Goal: Communication & Community: Answer question/provide support

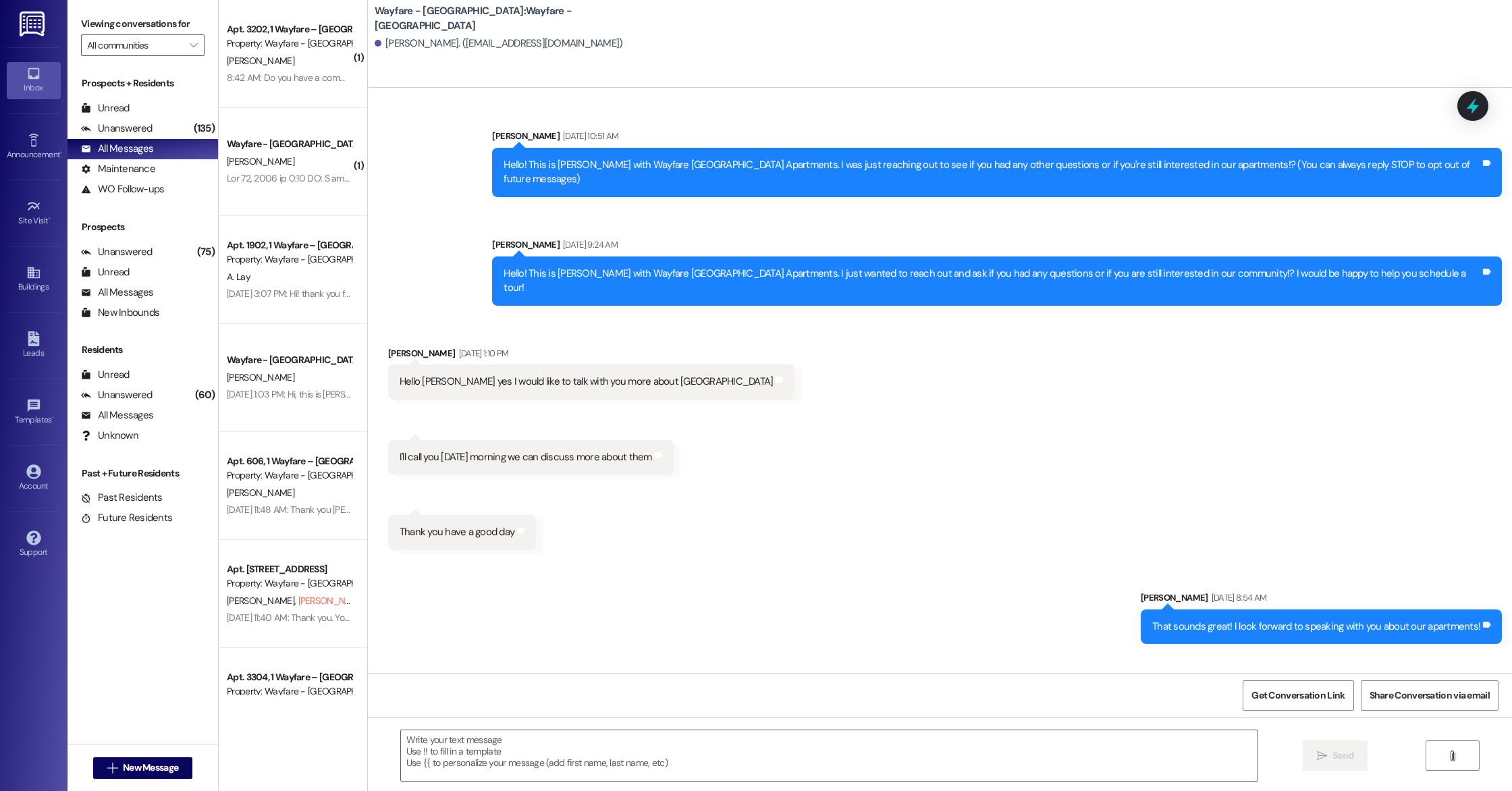
scroll to position [423, 0]
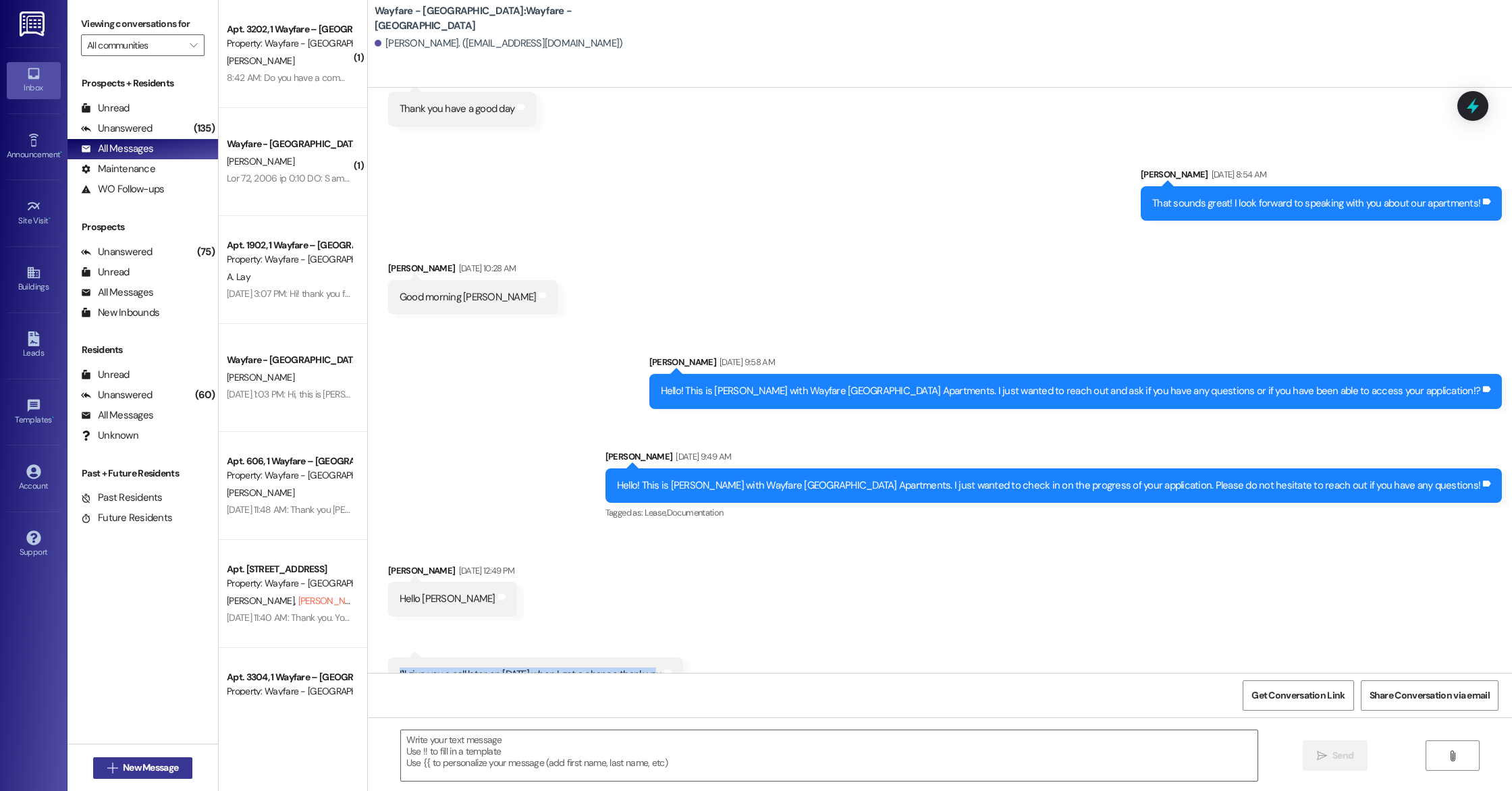
click at [131, 764] on span "New Message" at bounding box center [150, 767] width 55 height 14
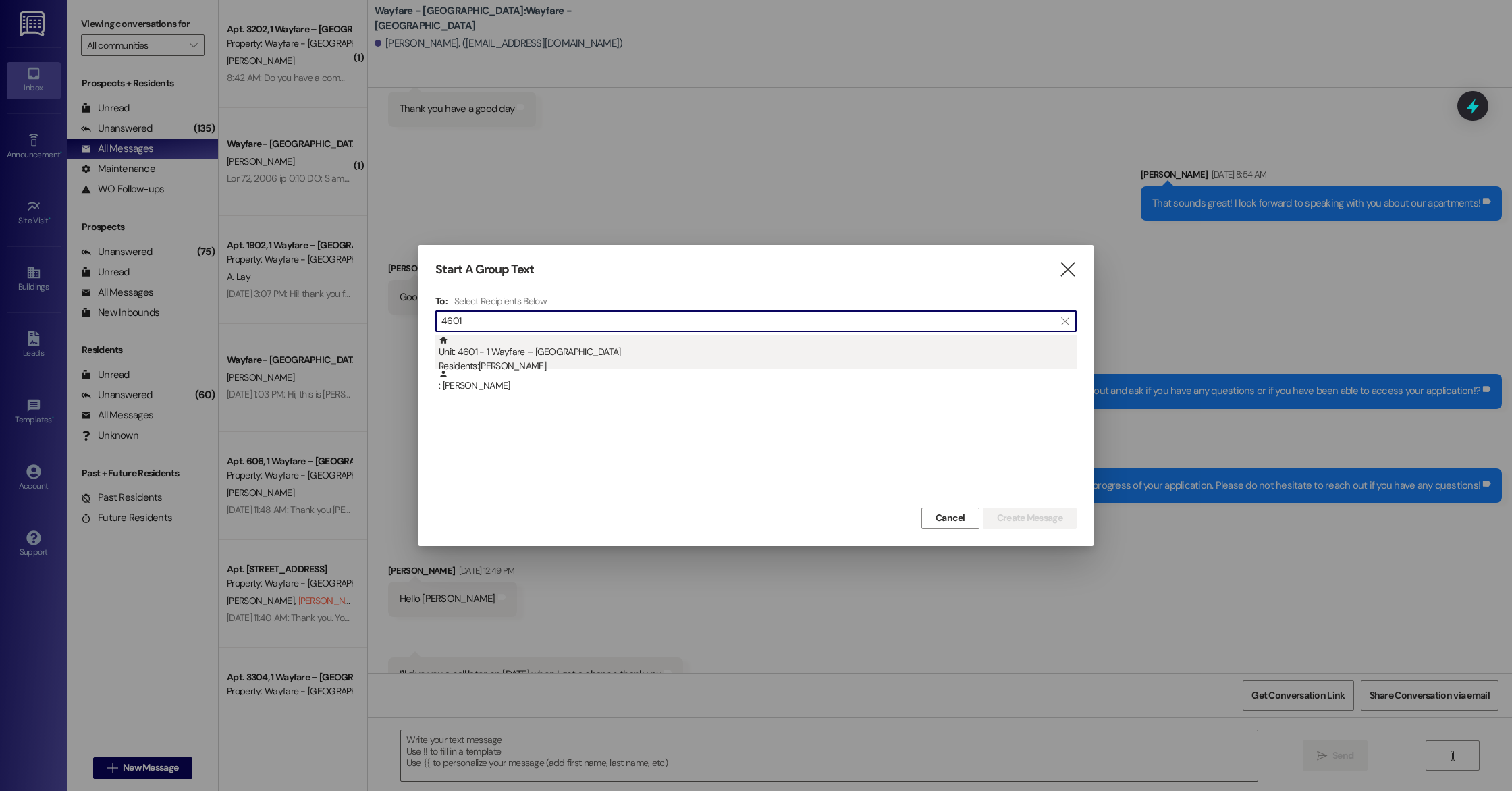
type input "4601"
click at [552, 355] on div "Unit: 4601 - 1 Wayfare – [GEOGRAPHIC_DATA] Residents: [PERSON_NAME]" at bounding box center [757, 354] width 638 height 39
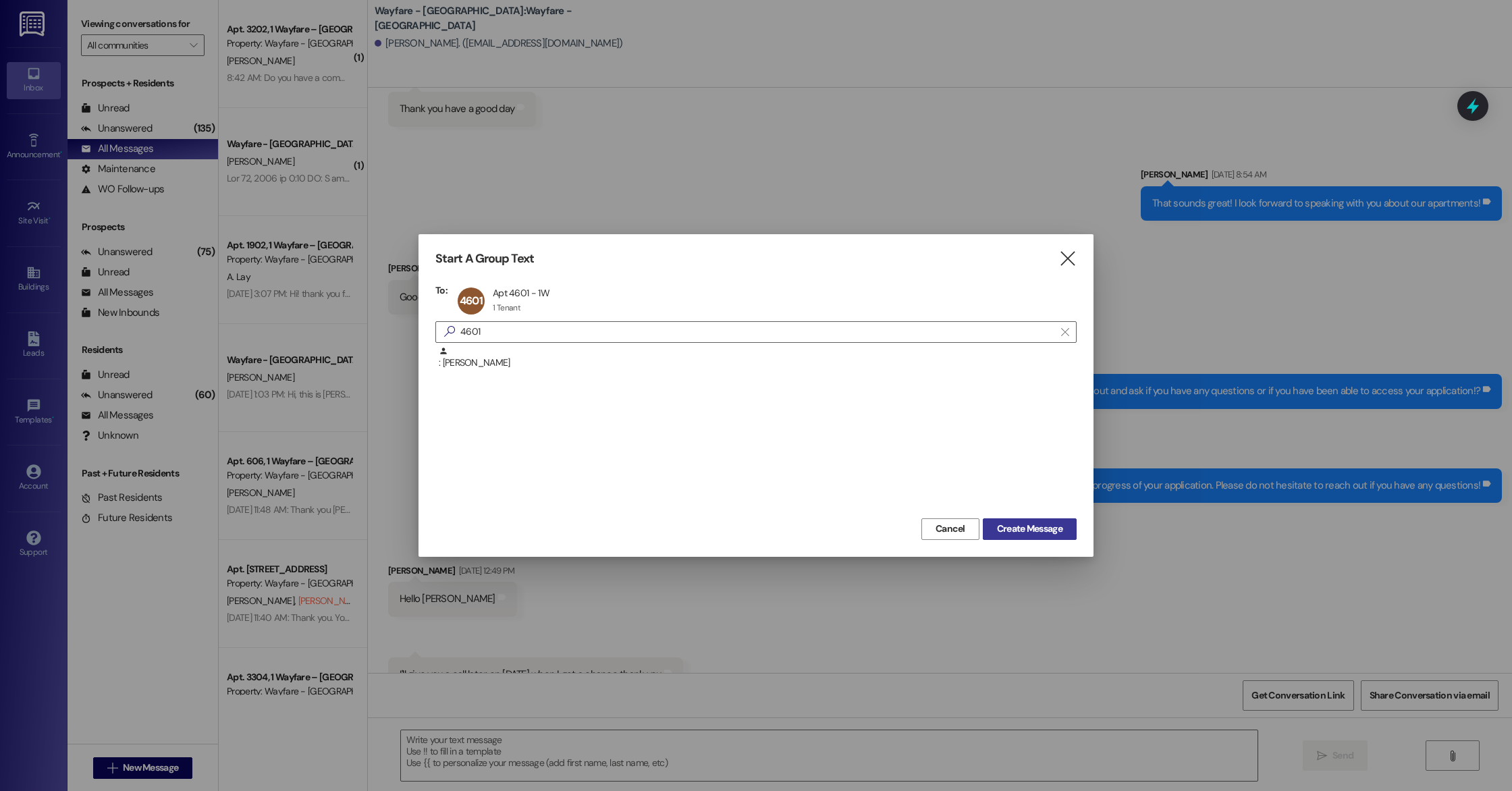
click at [1026, 526] on span "Create Message" at bounding box center [1030, 528] width 66 height 14
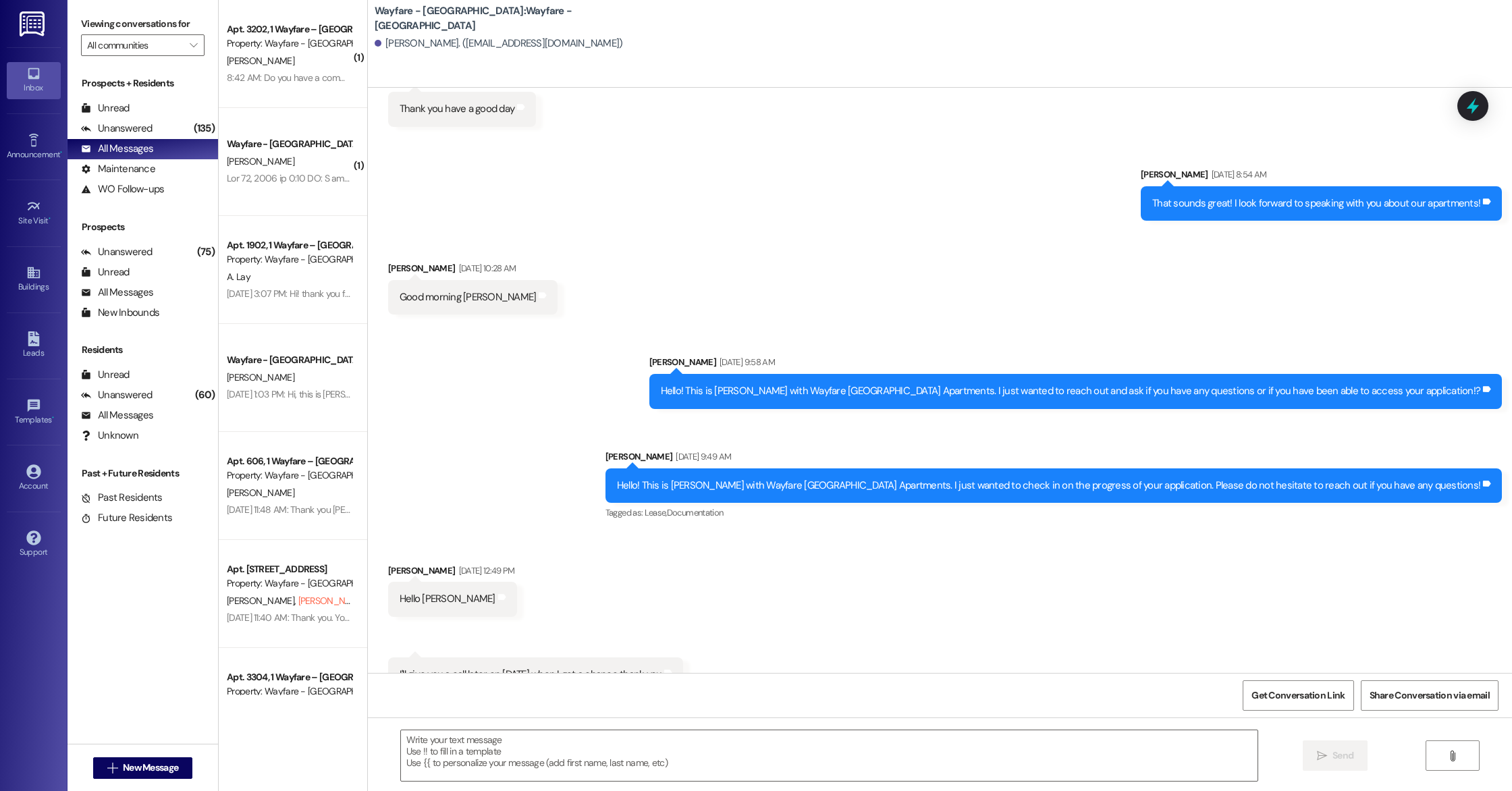
scroll to position [11094, 0]
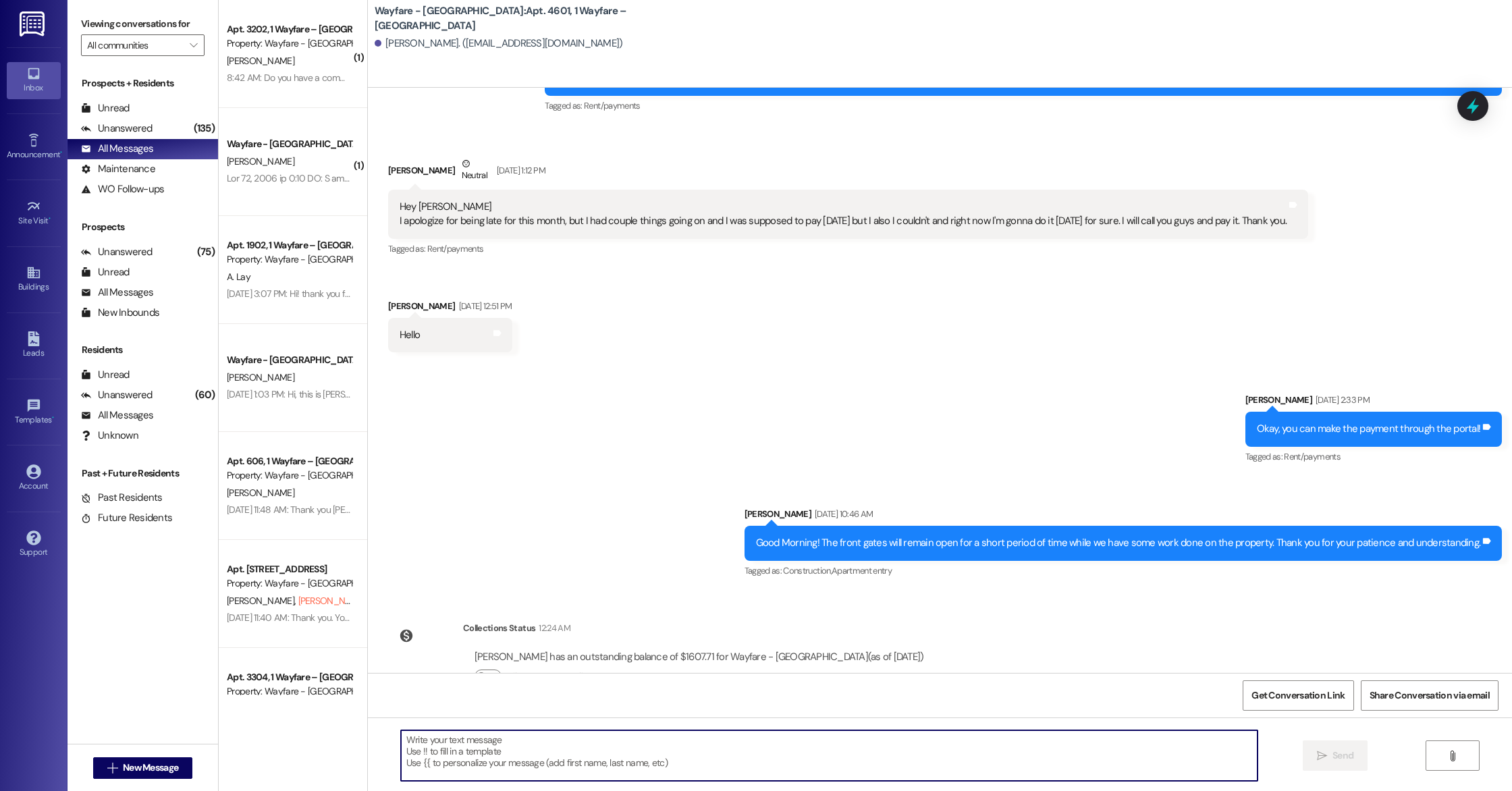
click at [523, 738] on textarea at bounding box center [829, 755] width 856 height 51
paste textarea "[URL][DOMAIN_NAME]"
click at [569, 740] on textarea "Here is the login page for our resident portal:[URL][DOMAIN_NAME]" at bounding box center [829, 755] width 856 height 51
type textarea "Here is the login page for our resident portal: [URL][DOMAIN_NAME]"
click at [797, 740] on textarea "Here is the login page for our resident portal: [URL][DOMAIN_NAME]" at bounding box center [829, 755] width 856 height 51
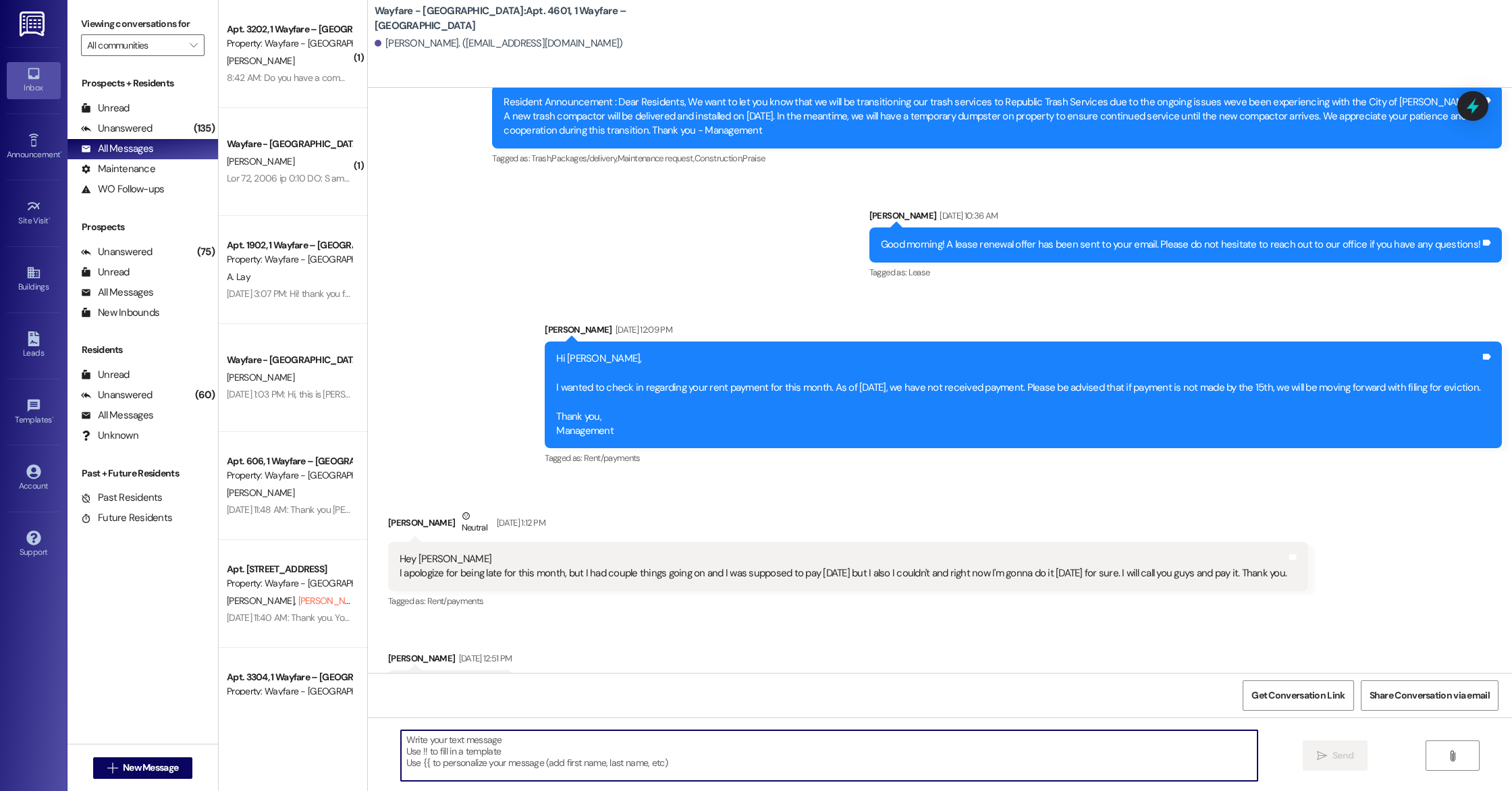
scroll to position [11188, 0]
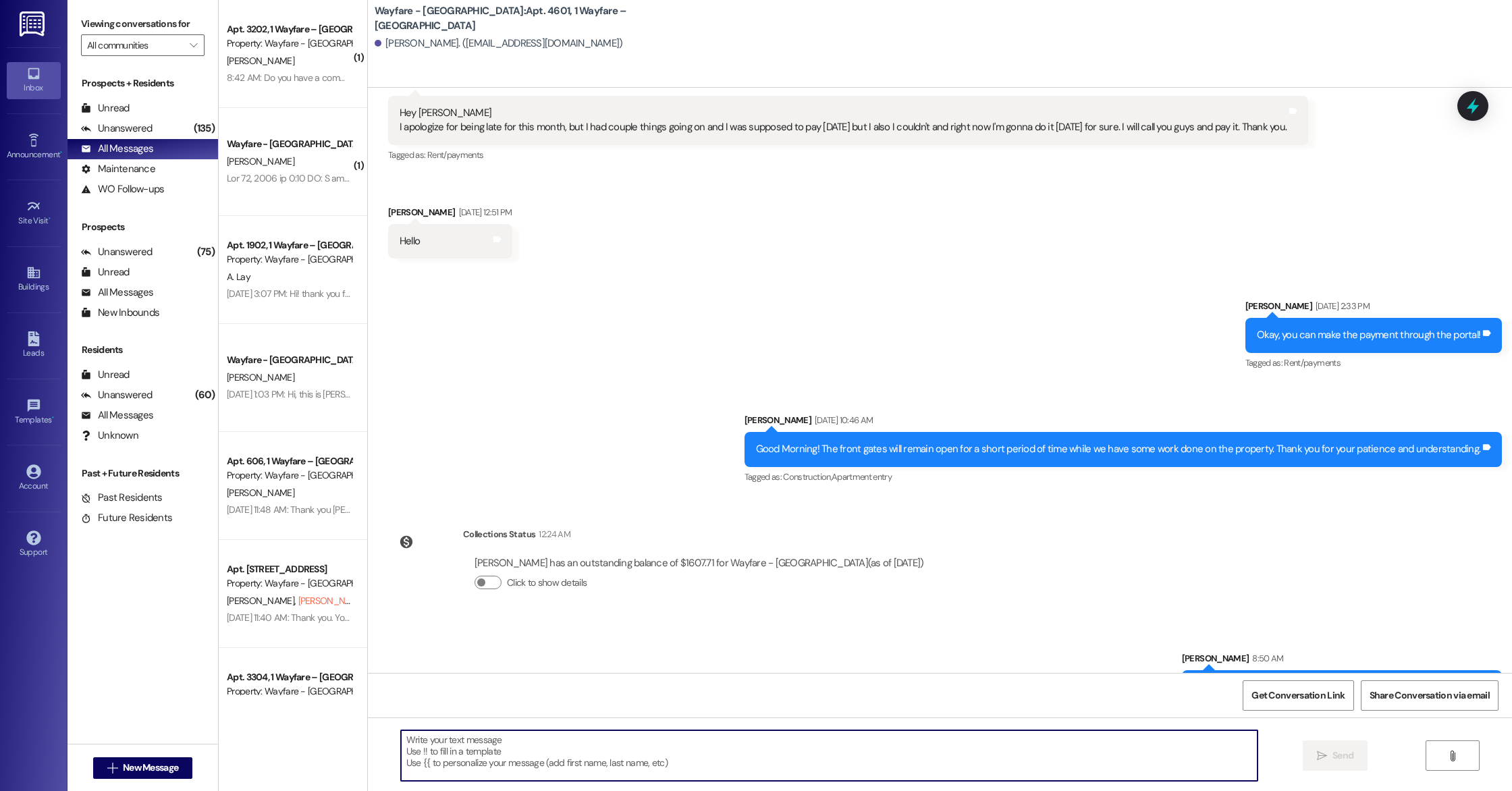
click at [554, 737] on textarea at bounding box center [829, 755] width 856 height 51
type textarea "U"
click at [585, 738] on textarea "Your email is the username and the password is [SECURITY_DATA]"" at bounding box center [829, 755] width 856 height 51
type textarea "Your email is the username and the password is "Wayfare1!""
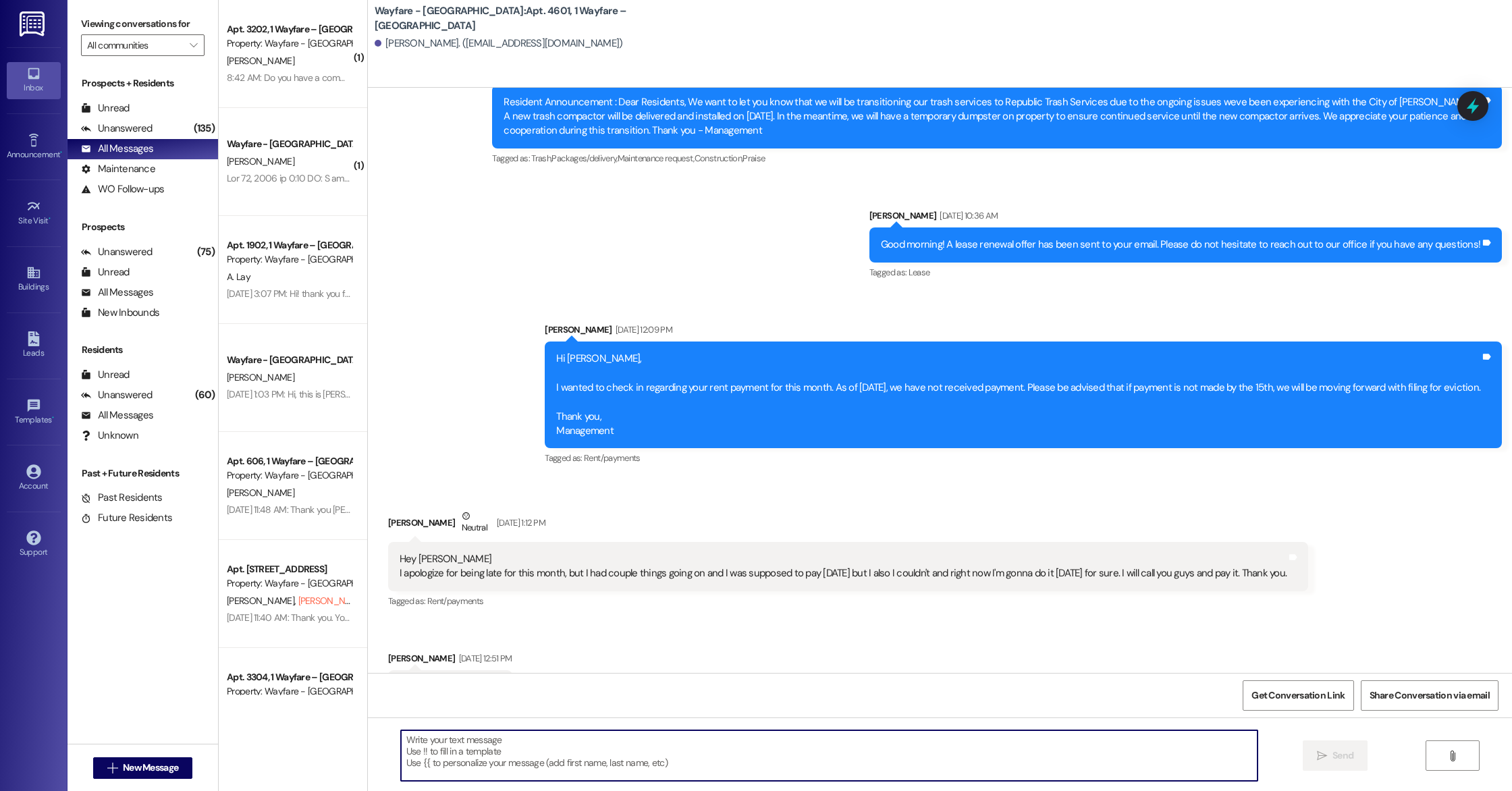
scroll to position [11283, 0]
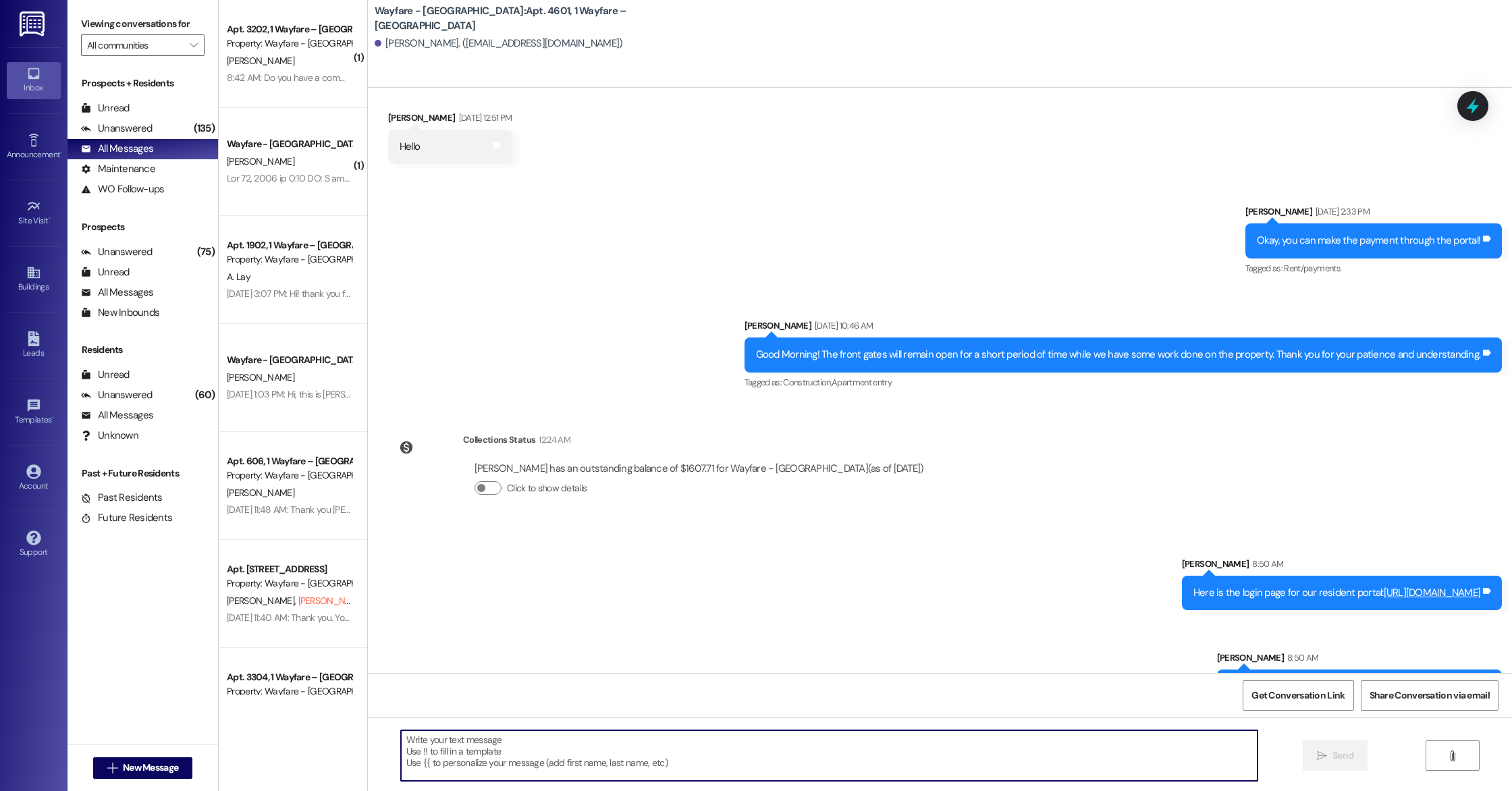
click at [530, 750] on textarea at bounding box center [829, 755] width 856 height 51
type textarea "Here is the proper email to submit your notice: [EMAIL_ADDRESS][DOMAIN_NAME]"
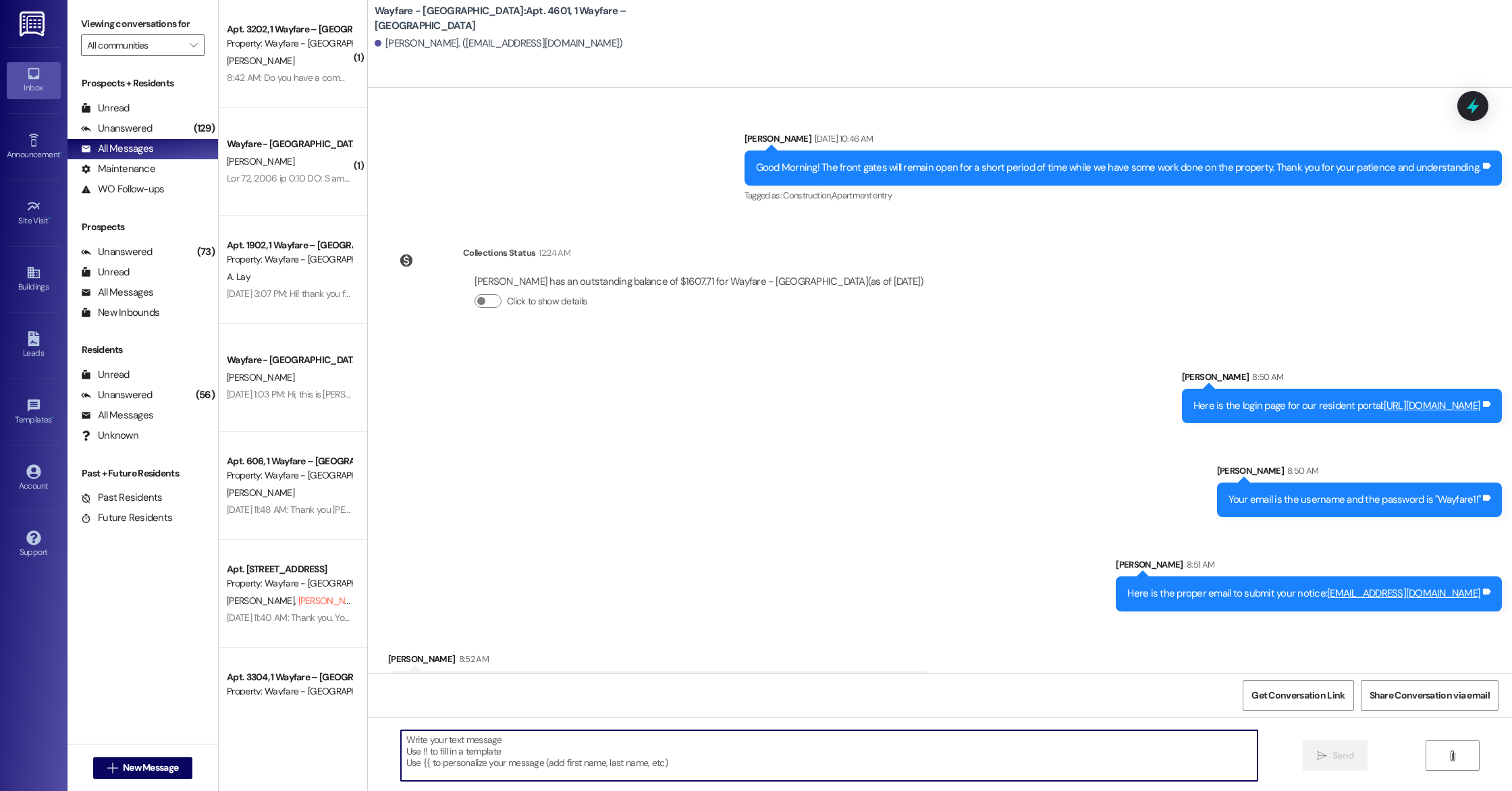
scroll to position [11470, 0]
click at [130, 191] on div "WO Follow-ups" at bounding box center [122, 189] width 83 height 14
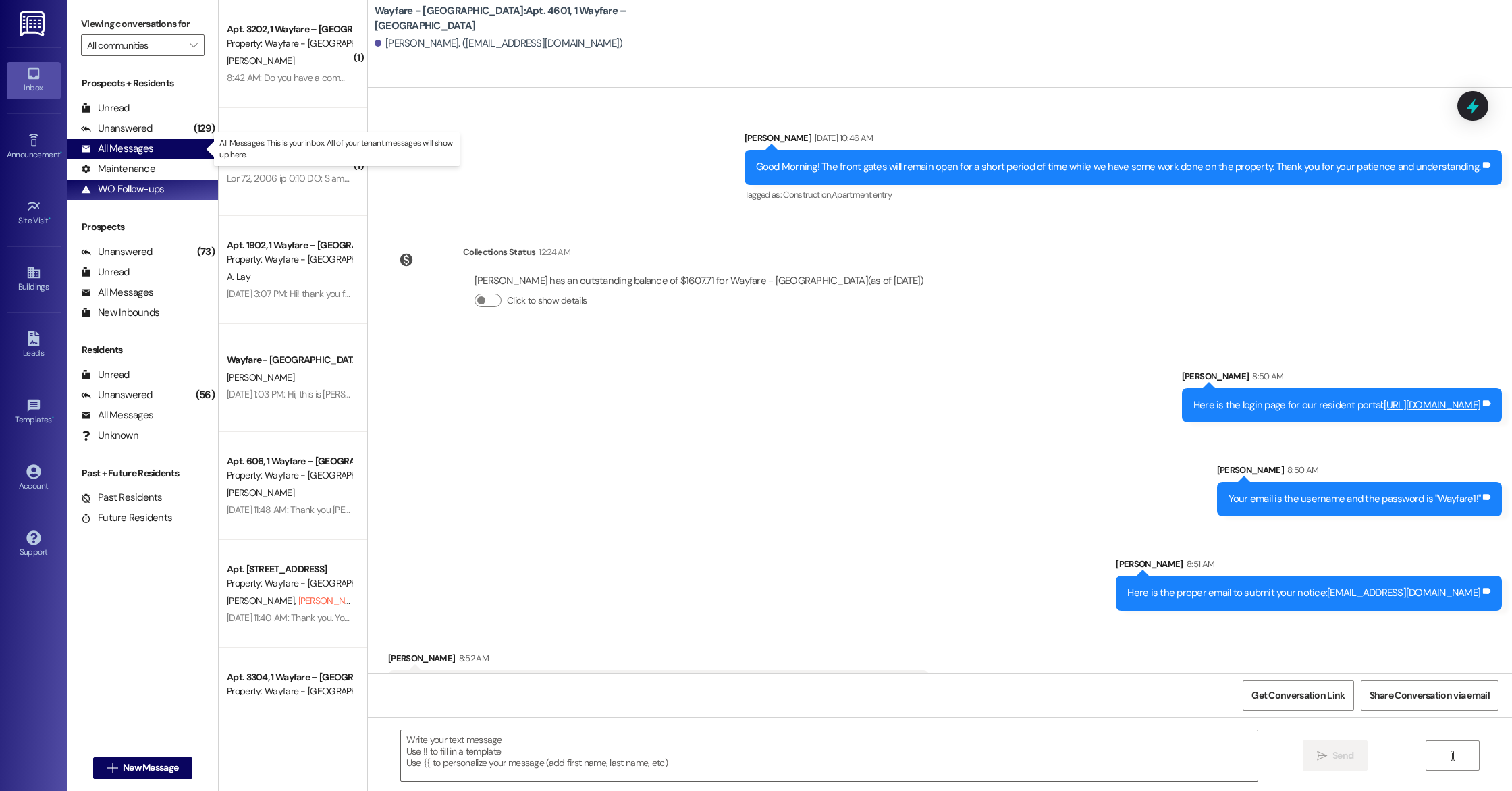
click at [132, 150] on div "All Messages" at bounding box center [117, 148] width 72 height 14
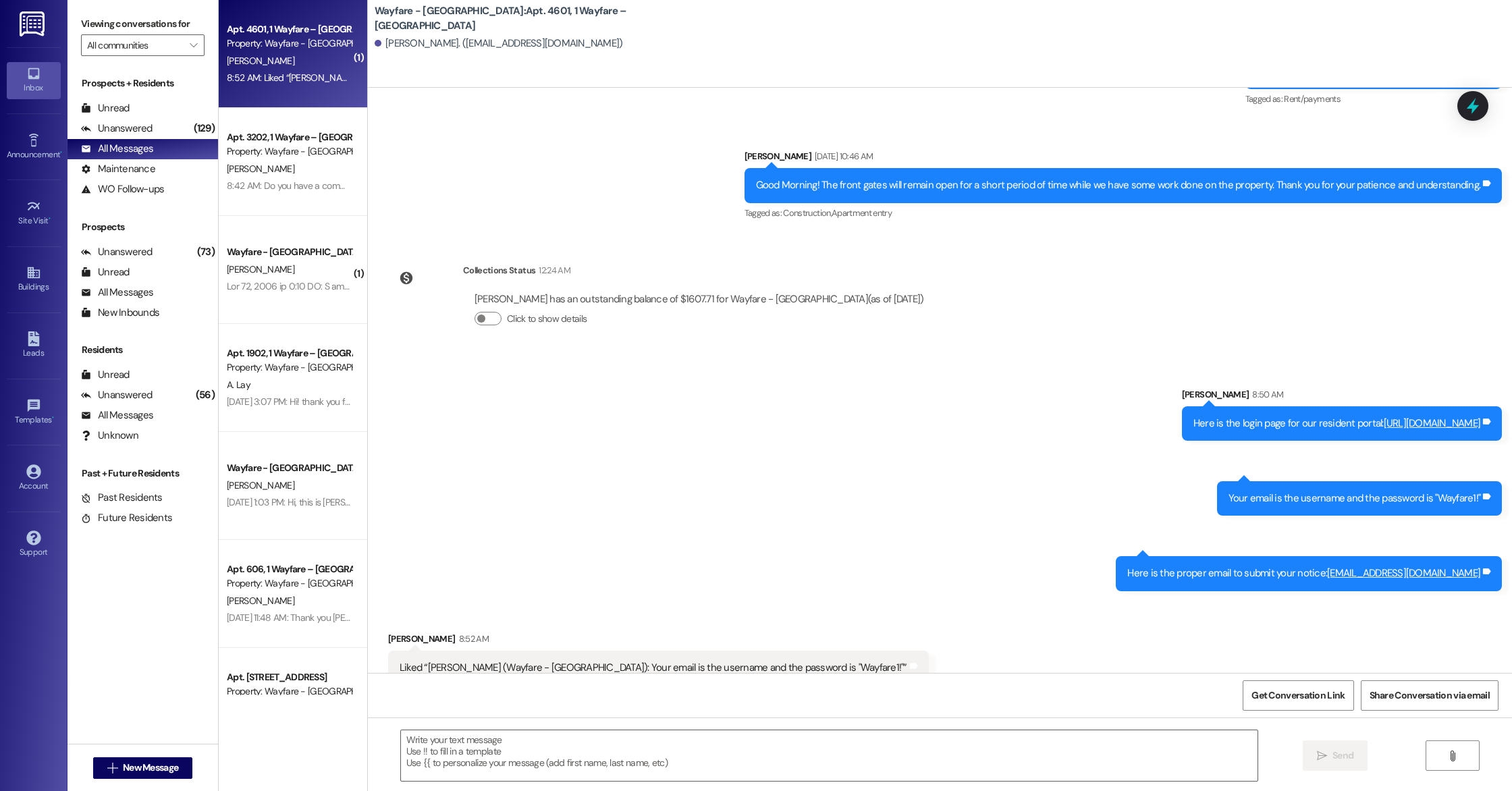
scroll to position [11453, 0]
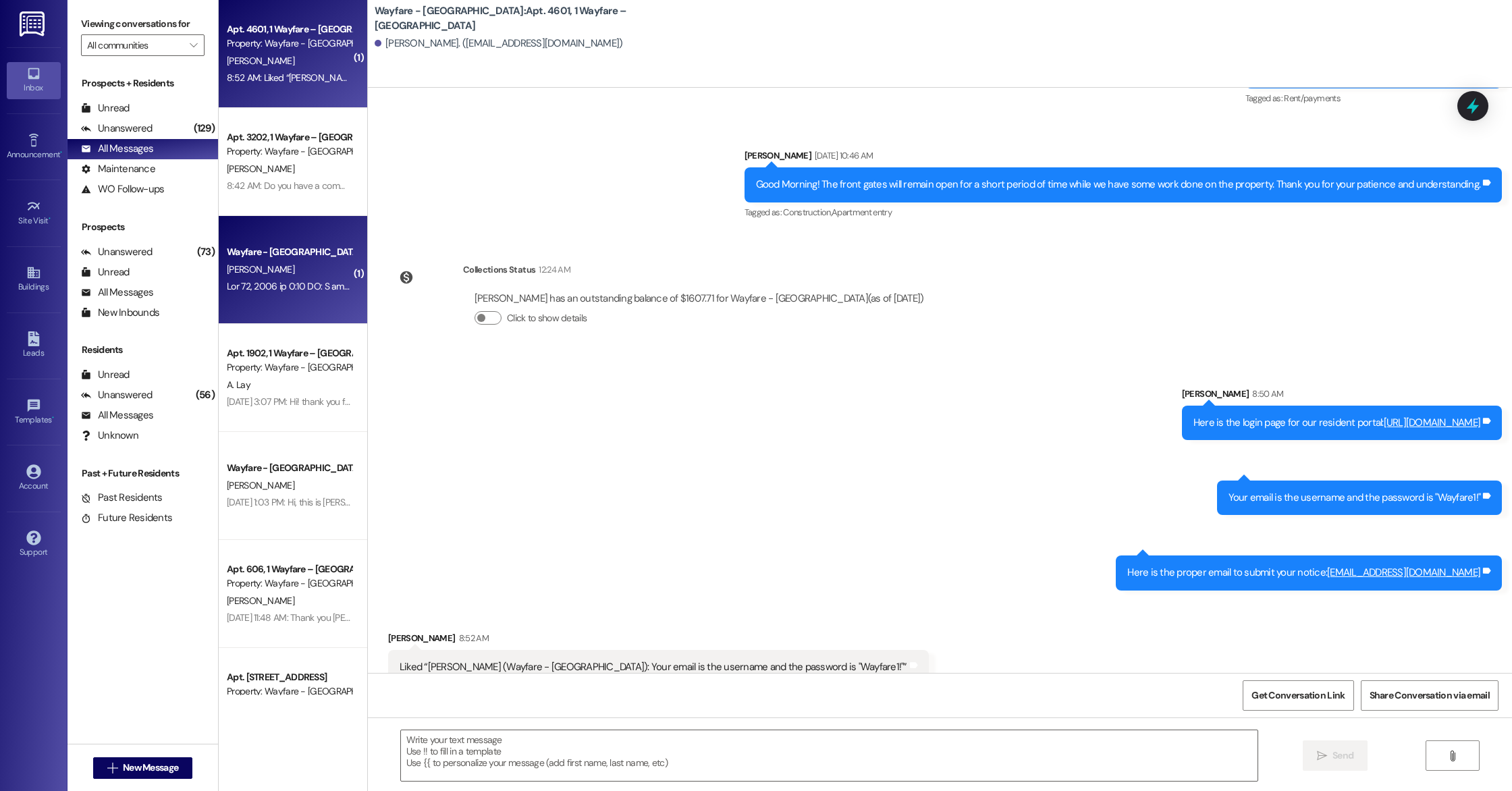
click at [270, 275] on div "[PERSON_NAME]" at bounding box center [289, 270] width 128 height 17
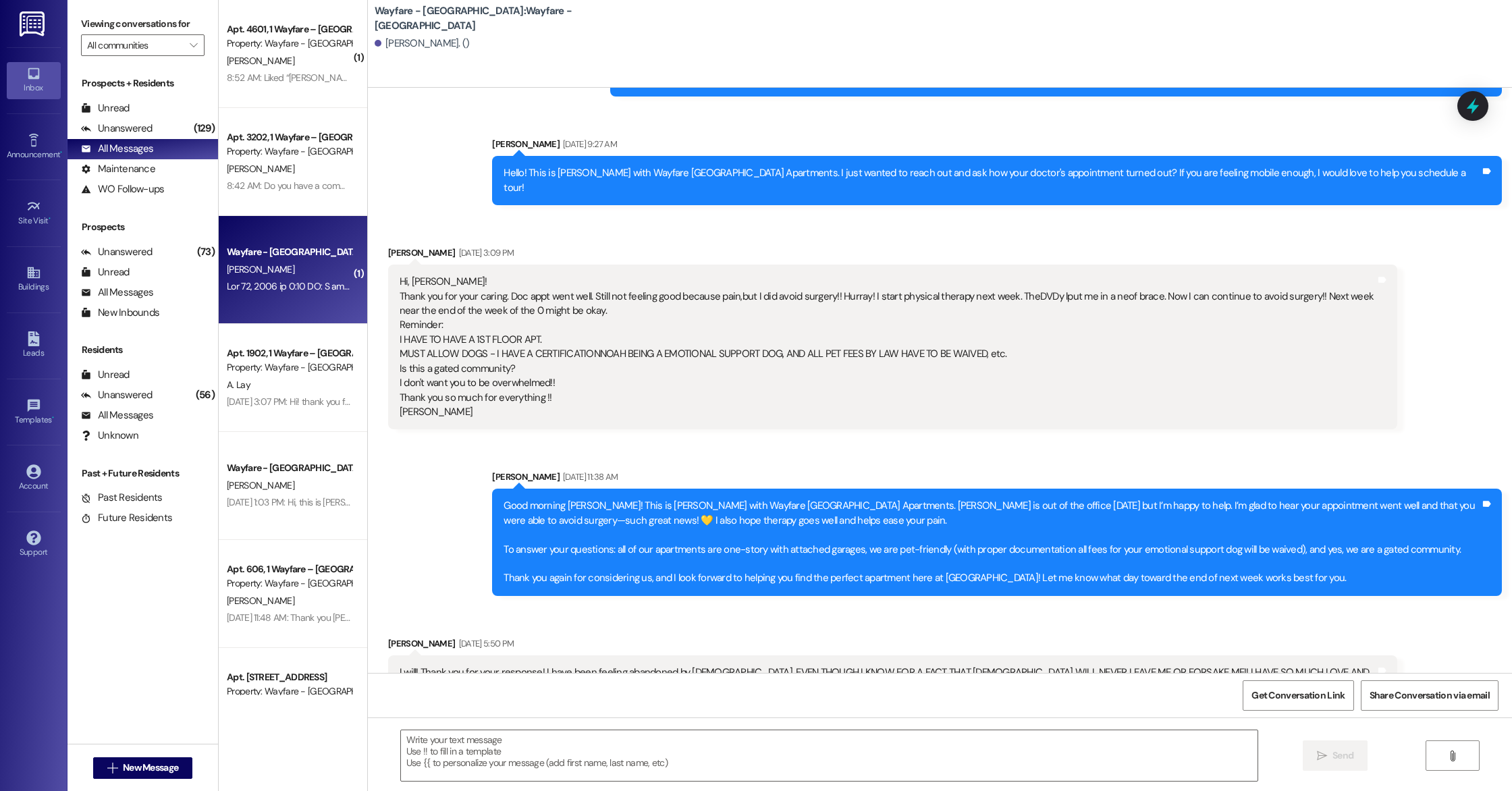
scroll to position [1583, 0]
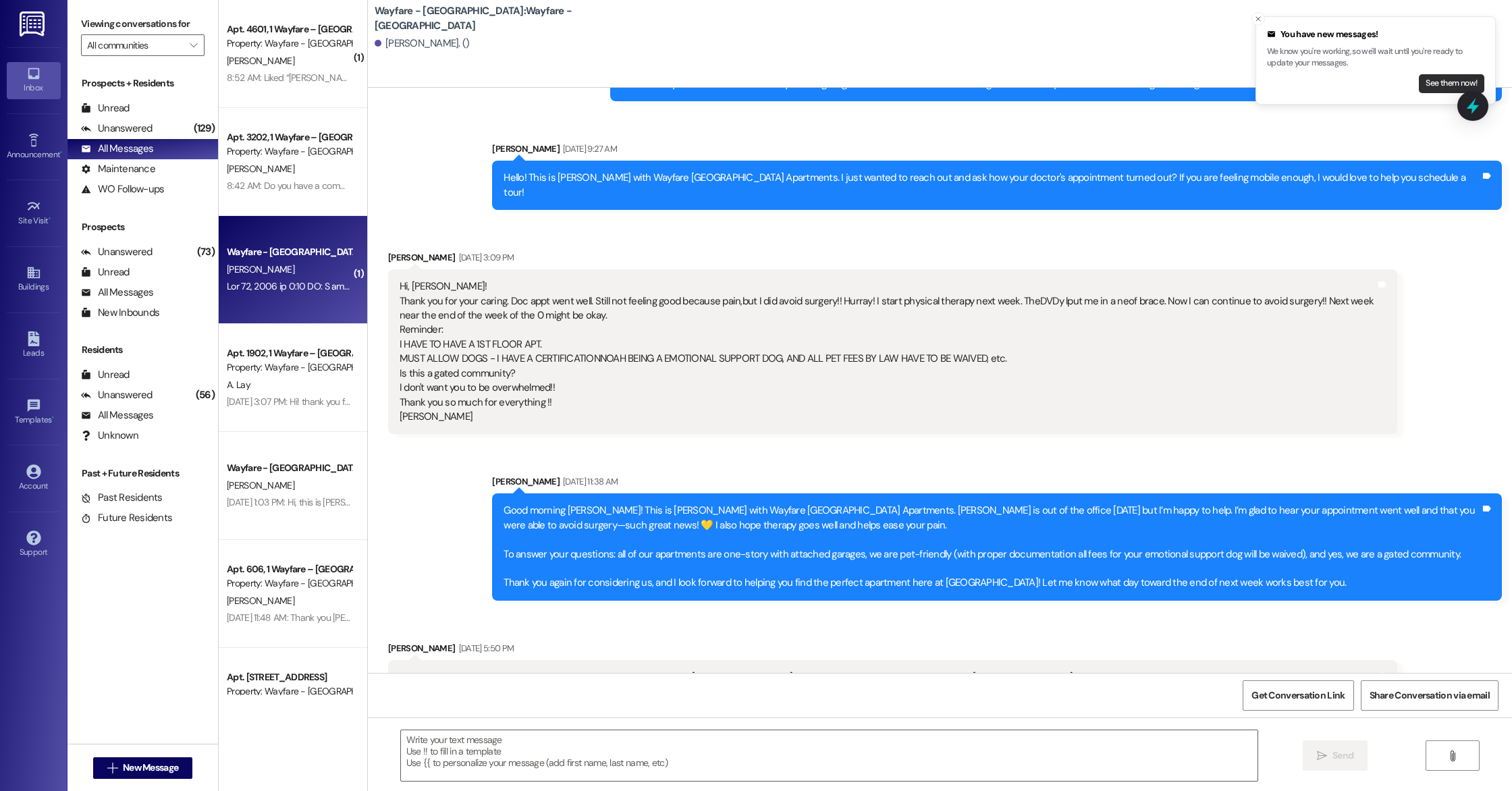
click at [1445, 86] on button "See them now!" at bounding box center [1452, 84] width 66 height 19
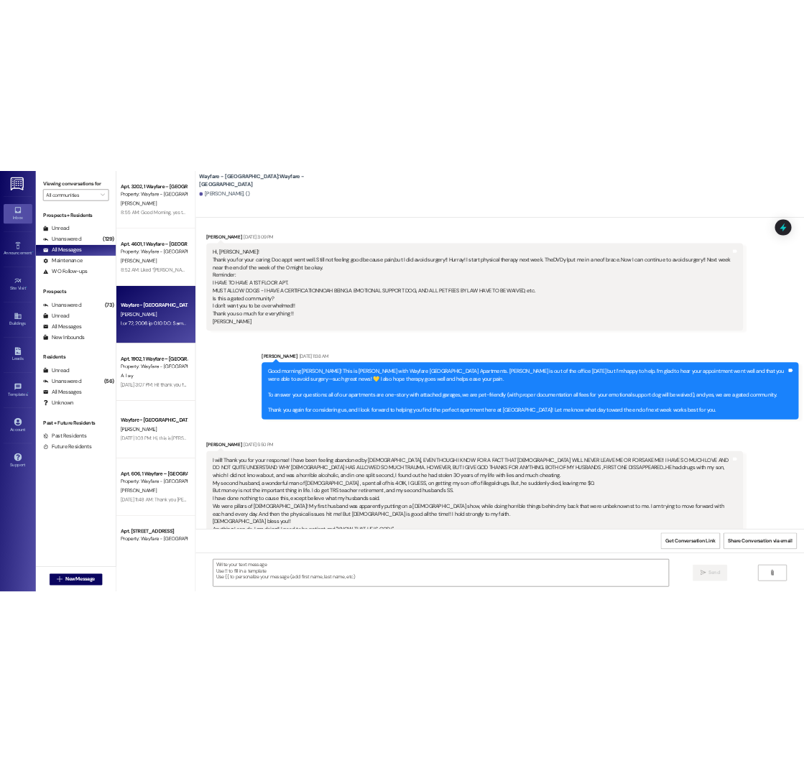
scroll to position [2198, 0]
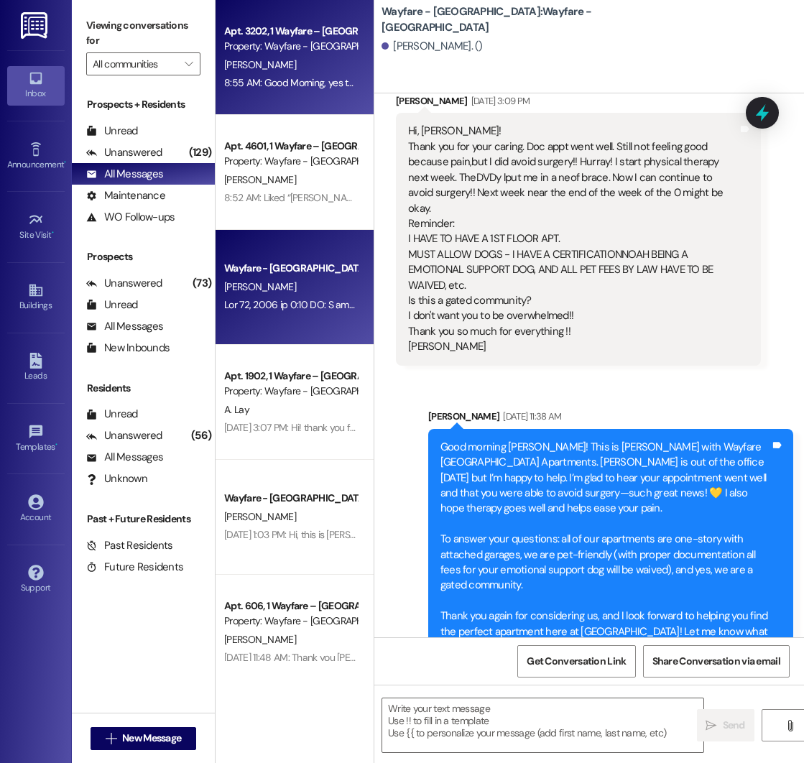
click at [269, 56] on div "[PERSON_NAME]" at bounding box center [291, 65] width 136 height 18
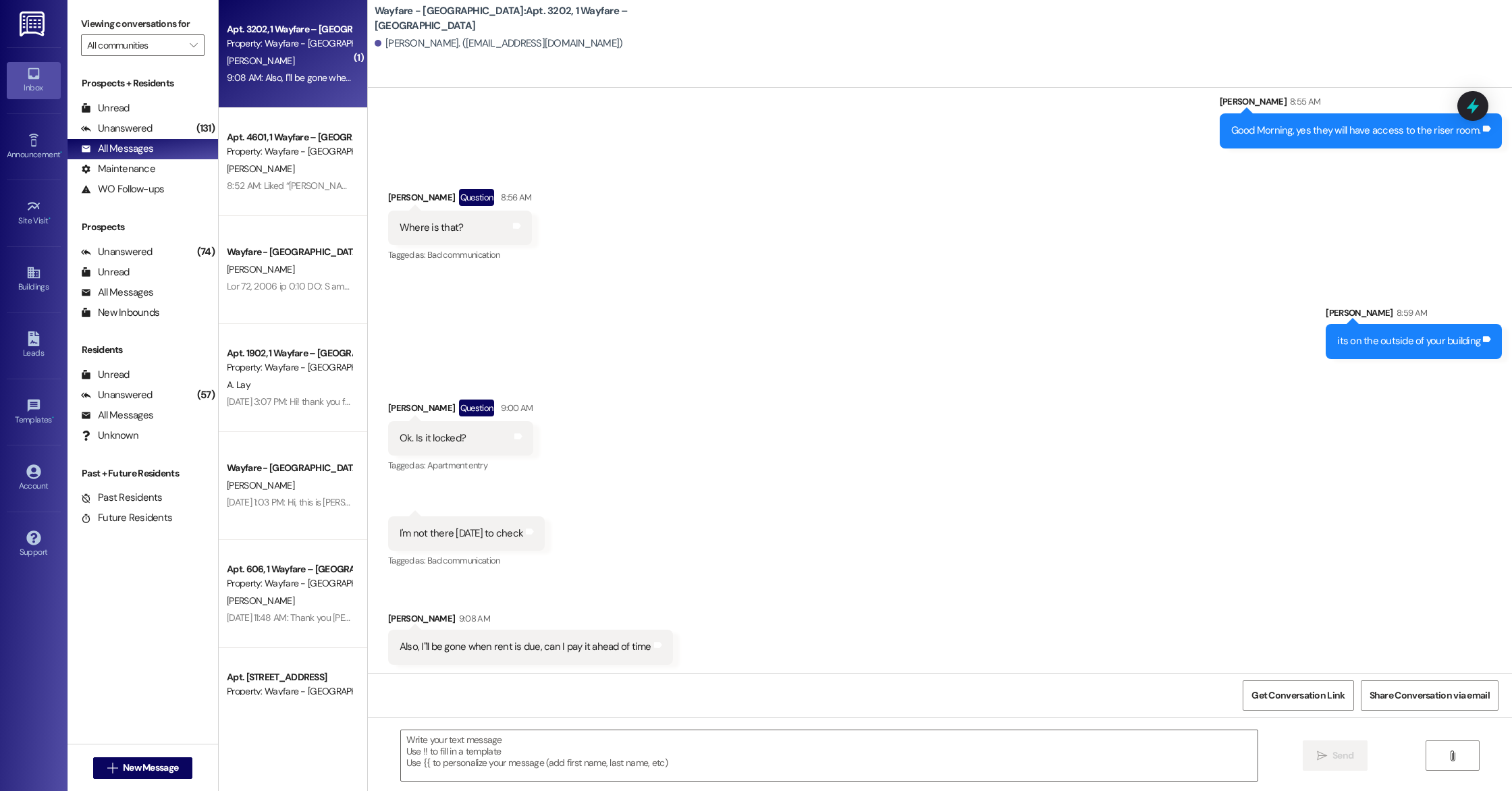
scroll to position [5922, 0]
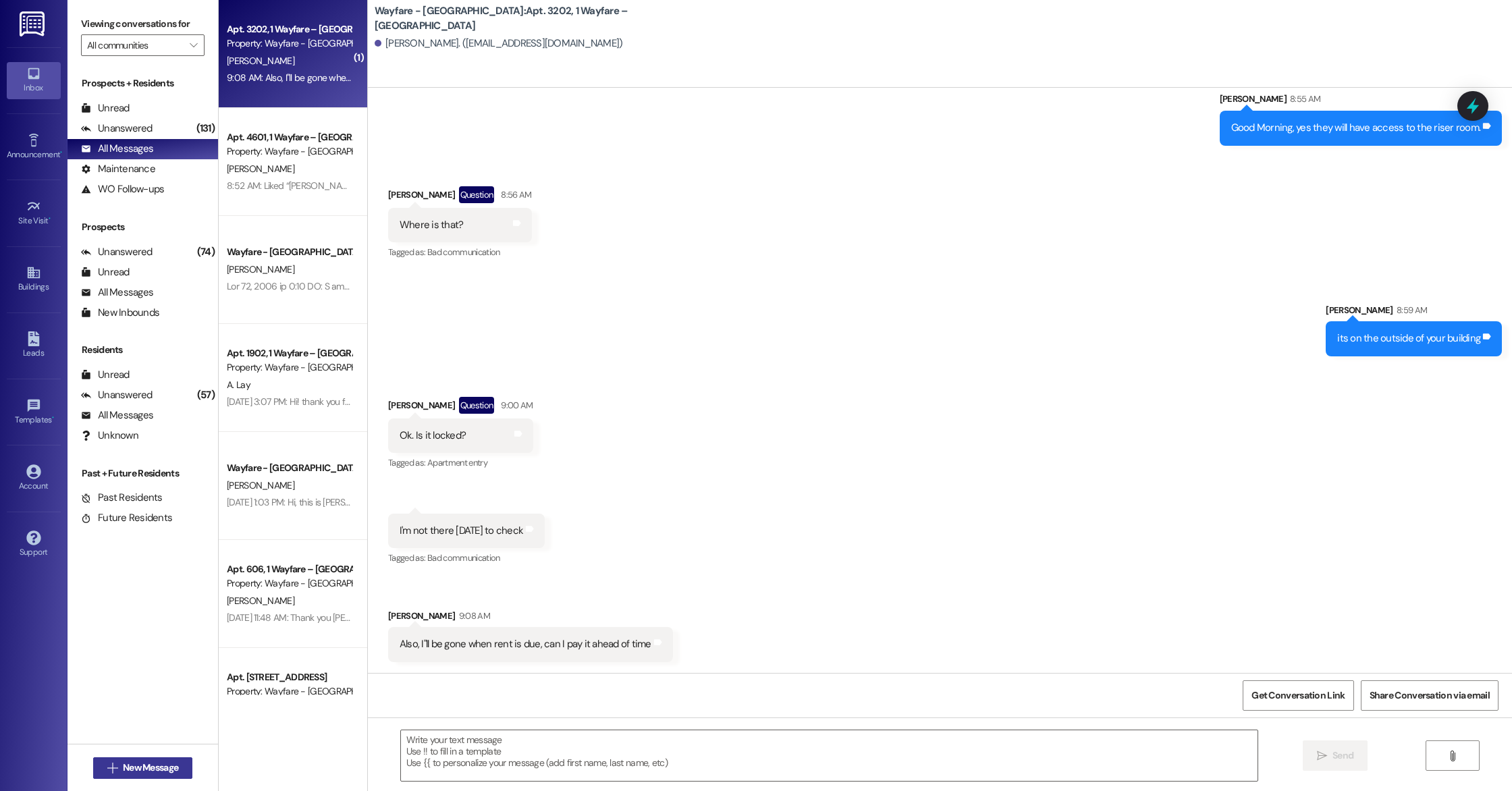
click at [137, 765] on span "New Message" at bounding box center [150, 767] width 55 height 14
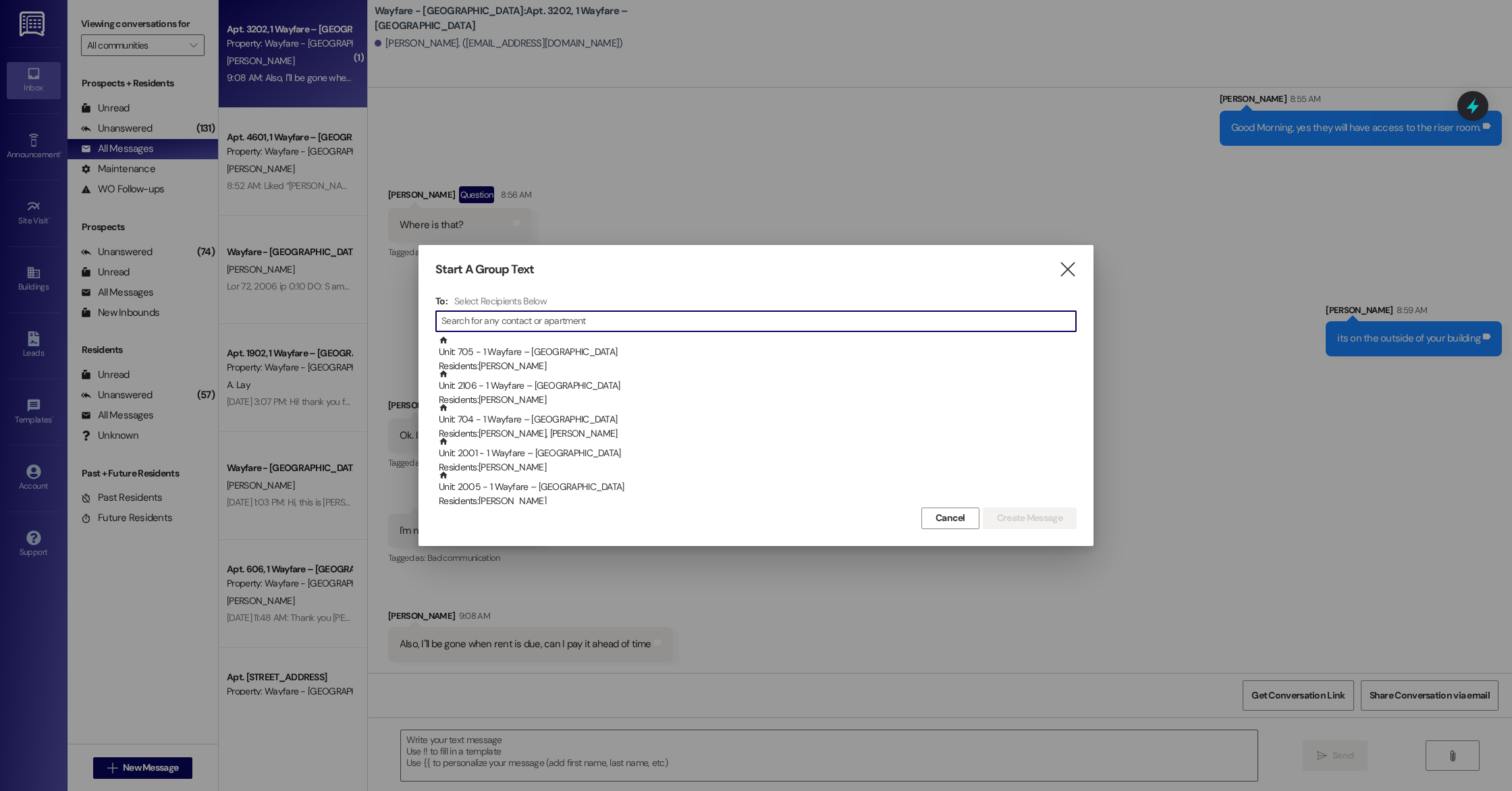
click at [538, 324] on input at bounding box center [758, 321] width 634 height 19
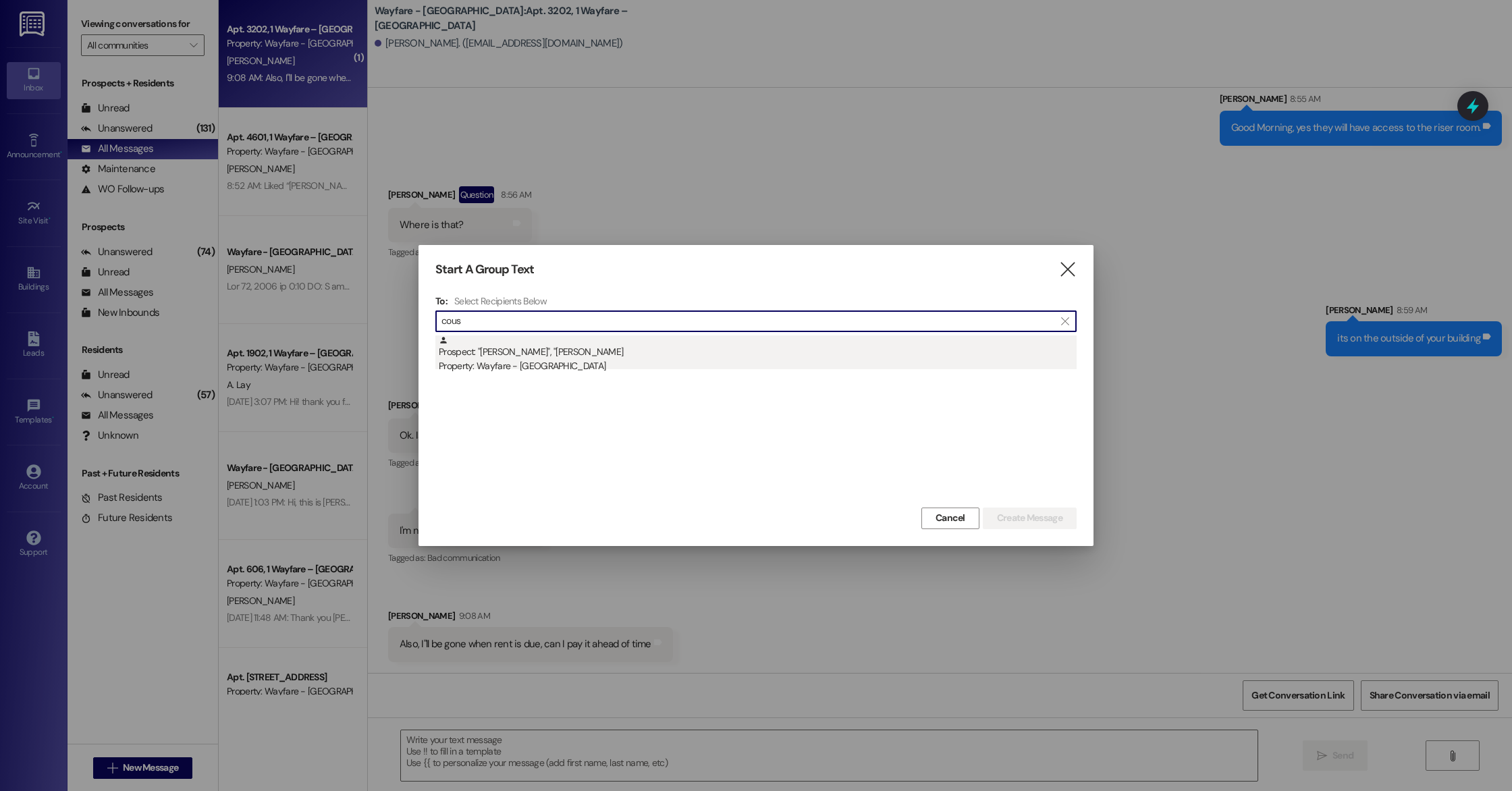
type input "cous"
click at [528, 360] on div "Property: Wayfare - [GEOGRAPHIC_DATA]" at bounding box center [757, 365] width 638 height 14
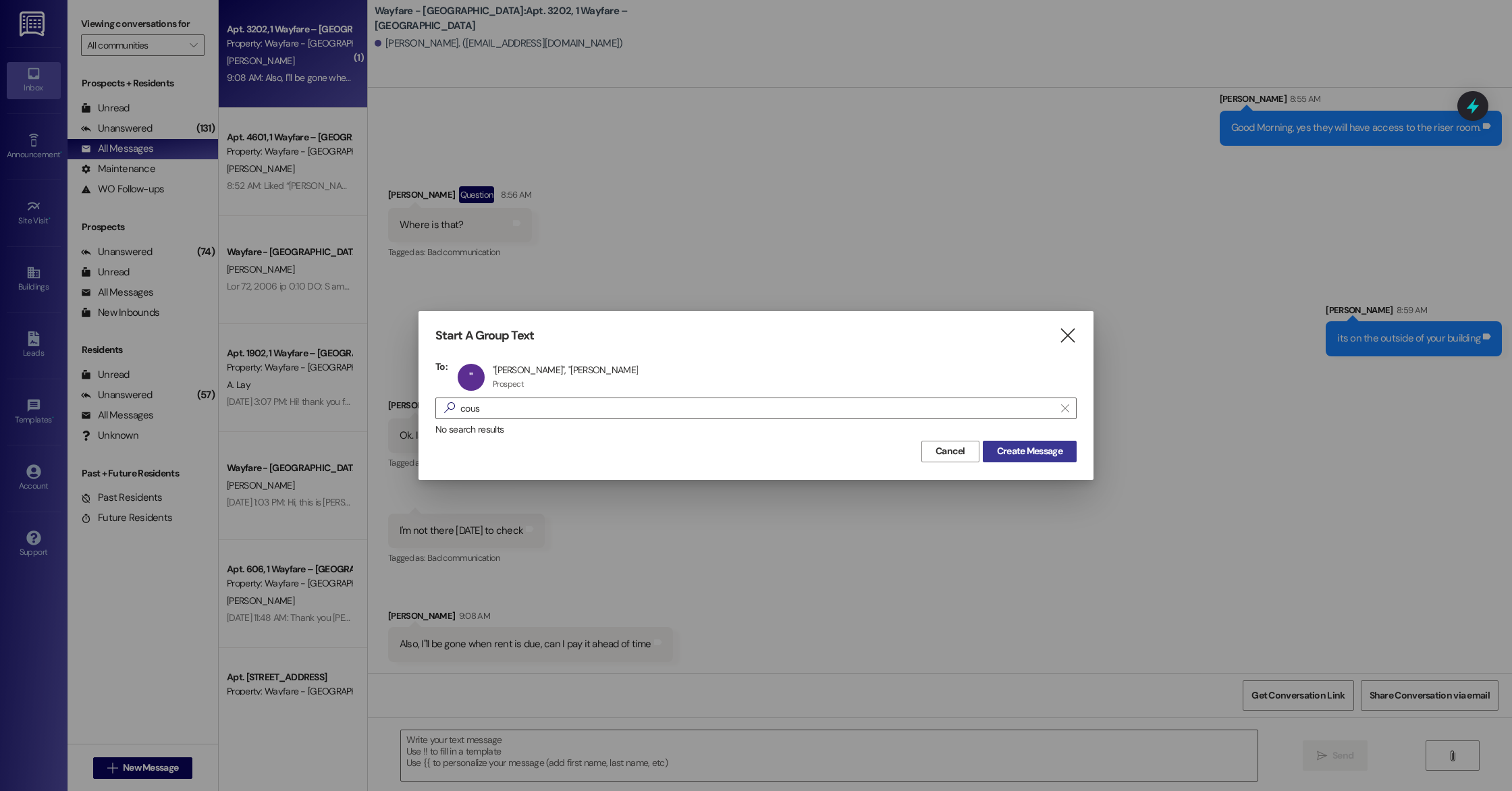
click at [1024, 445] on span "Create Message" at bounding box center [1030, 451] width 66 height 14
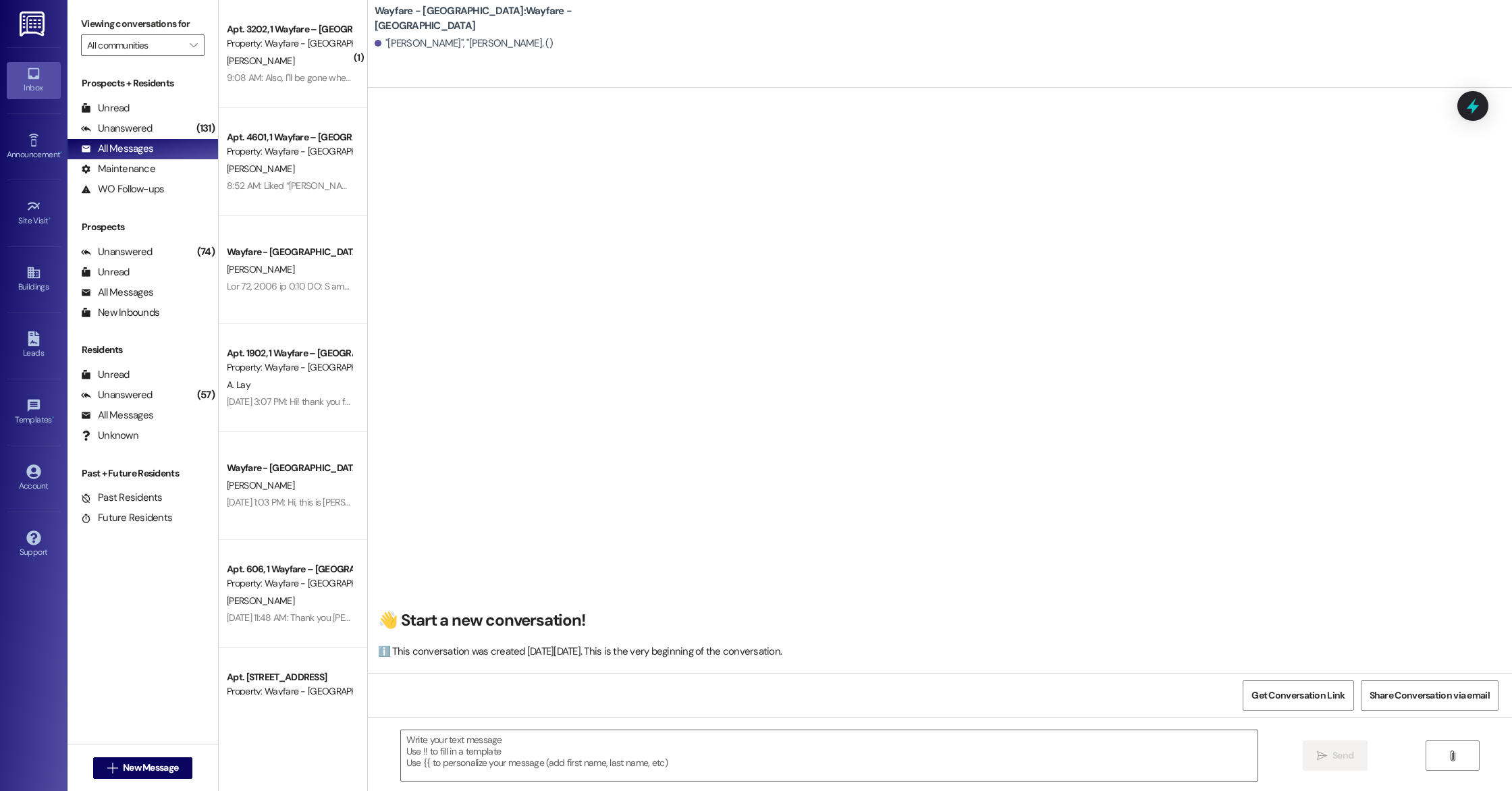
scroll to position [1, 0]
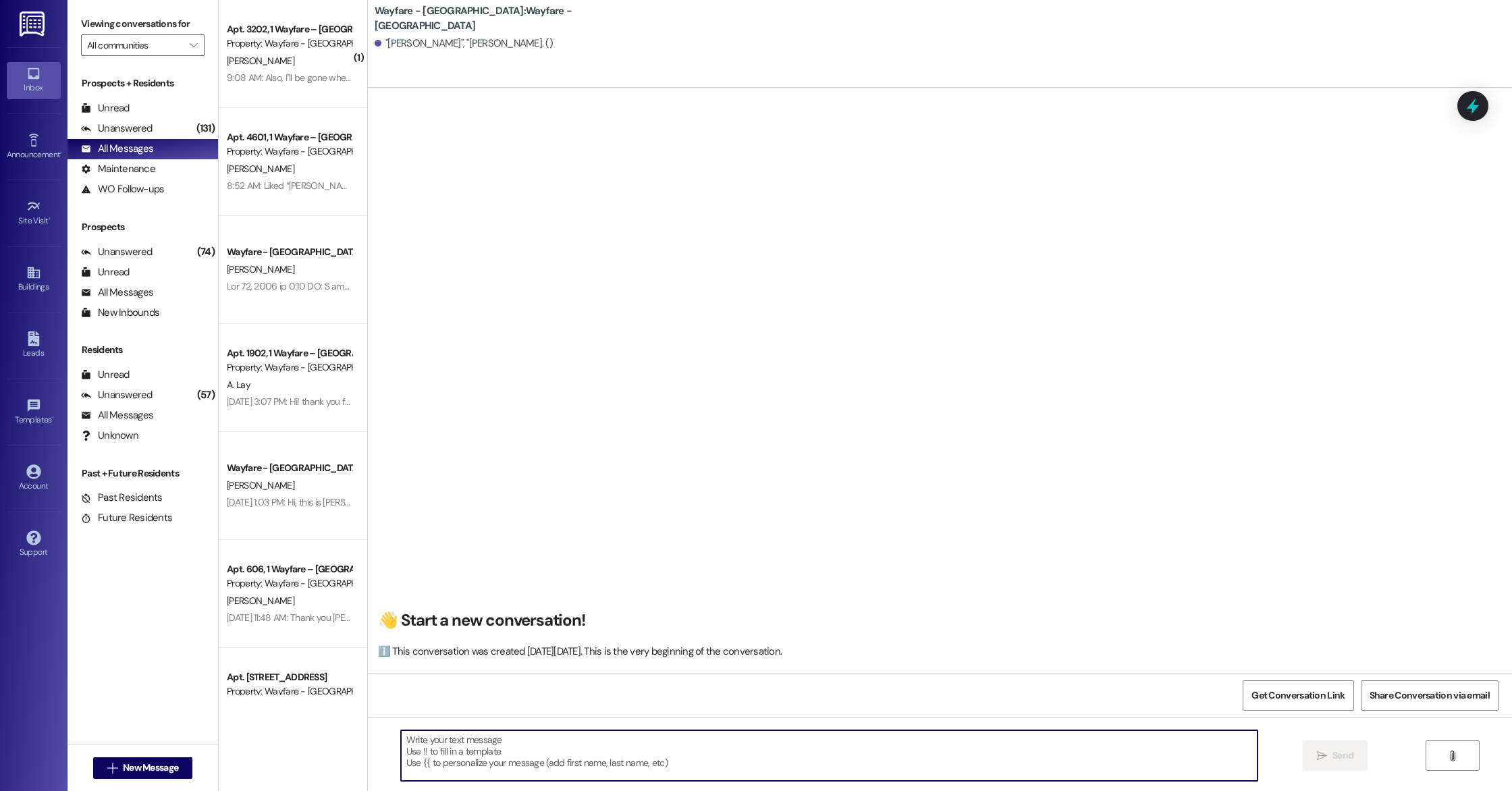
click at [549, 741] on textarea at bounding box center [829, 755] width 856 height 51
click at [549, 741] on textarea "Hello! This is [PERSON_NAME] with Wayfare [GEOGRAPHIC_DATA] Apartments. I just …" at bounding box center [829, 755] width 856 height 51
click at [916, 738] on textarea "Hello! This is [PERSON_NAME] with Wayfare [GEOGRAPHIC_DATA] Apartments. I just …" at bounding box center [829, 755] width 856 height 51
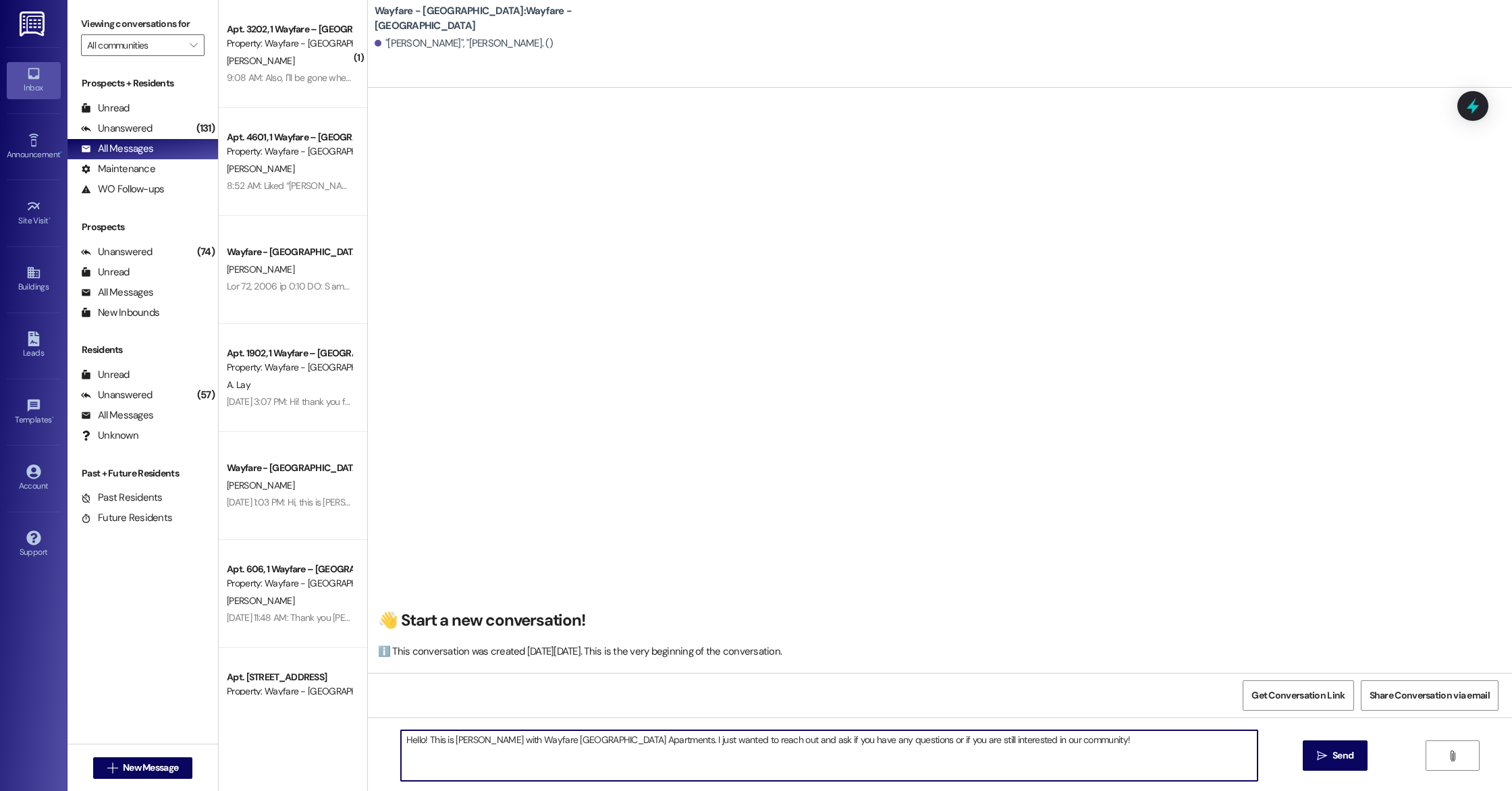
type textarea "Hello! This is [PERSON_NAME] with Wayfare [GEOGRAPHIC_DATA] Apartments. I just …"
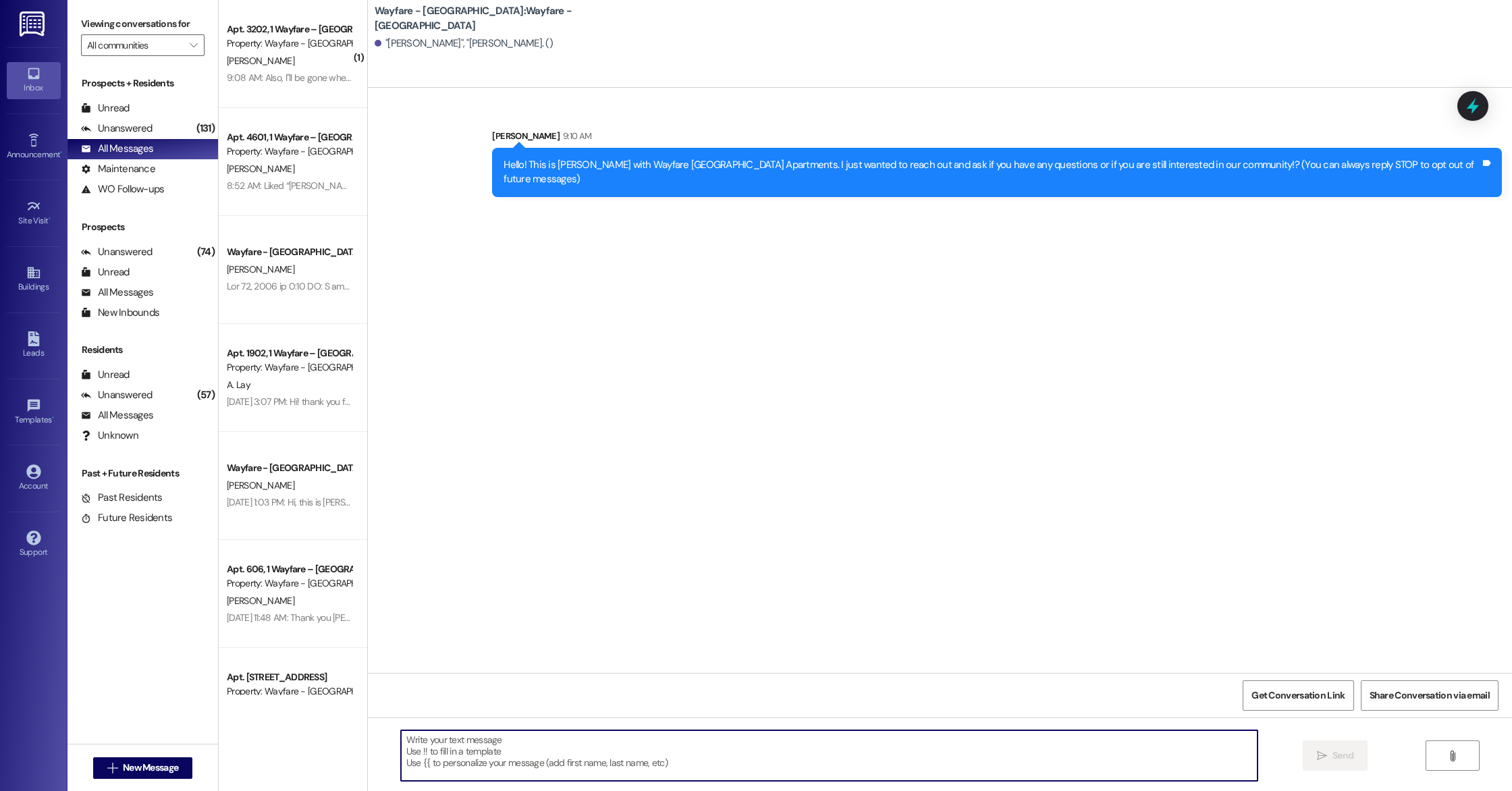
scroll to position [0, 0]
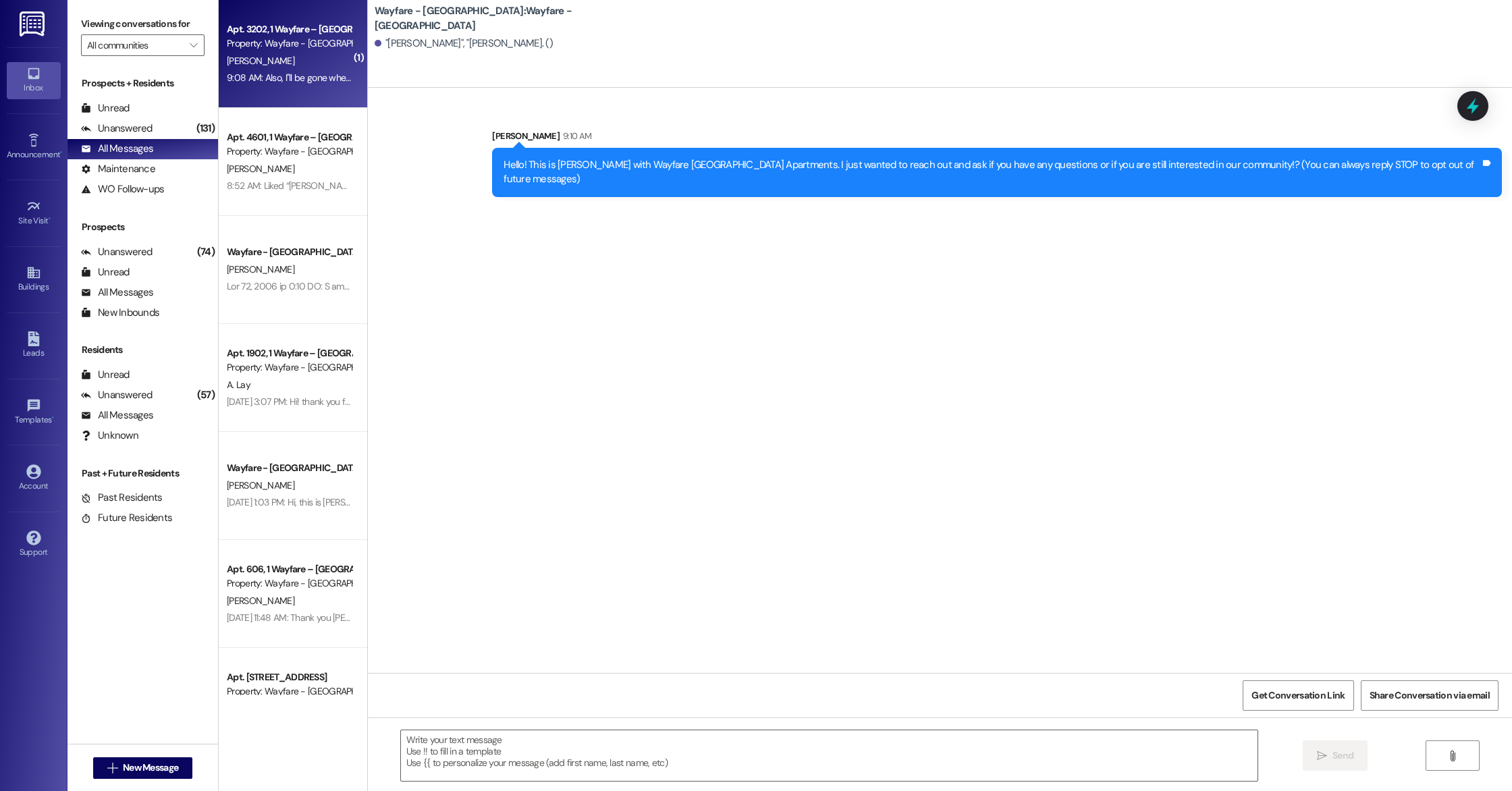
click at [278, 73] on div "9:08 AM: Also, I"ll be gone when rent is due, can I pay it ahead of time 9:08 A…" at bounding box center [362, 77] width 272 height 12
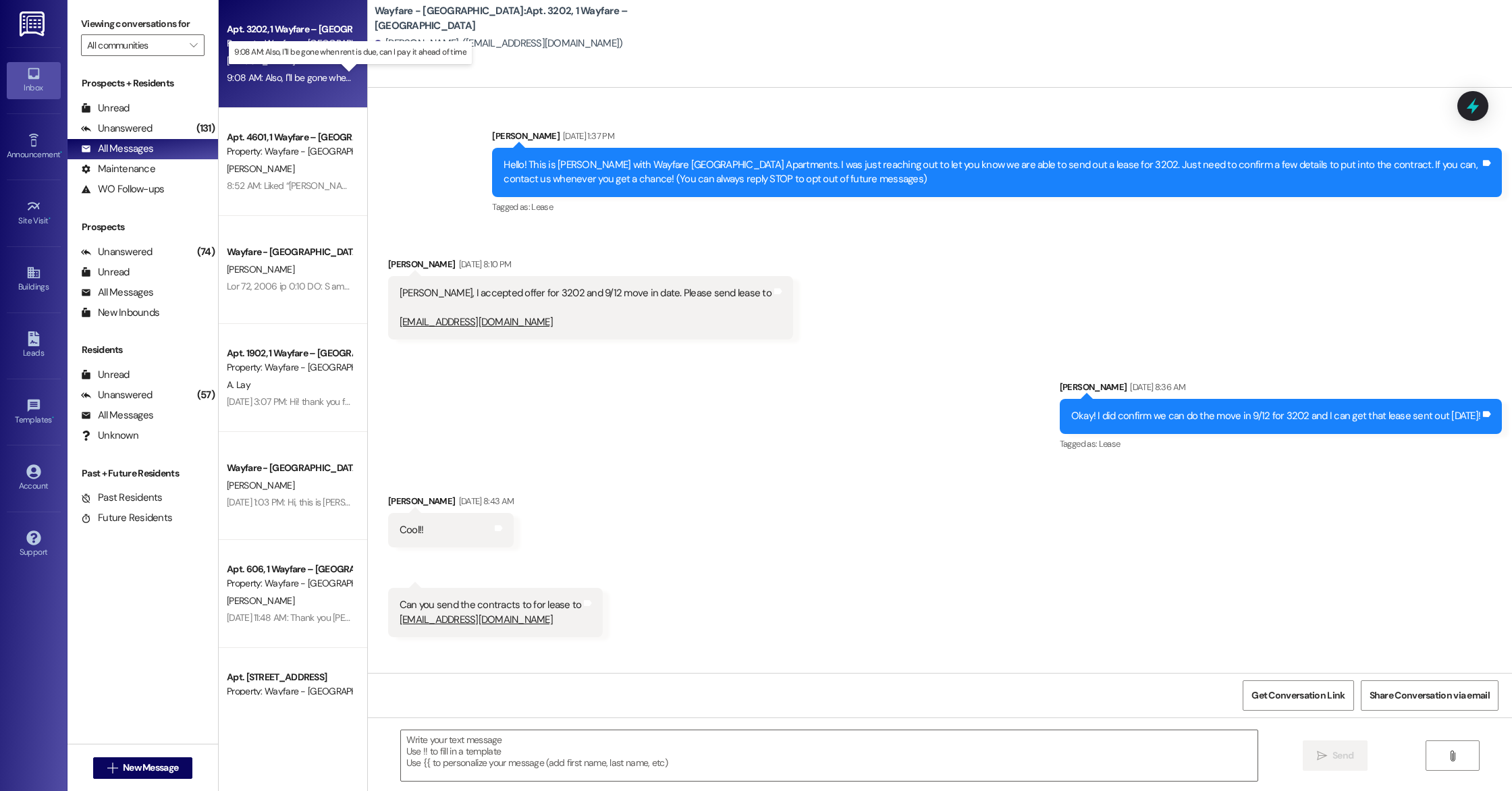
scroll to position [5956, 0]
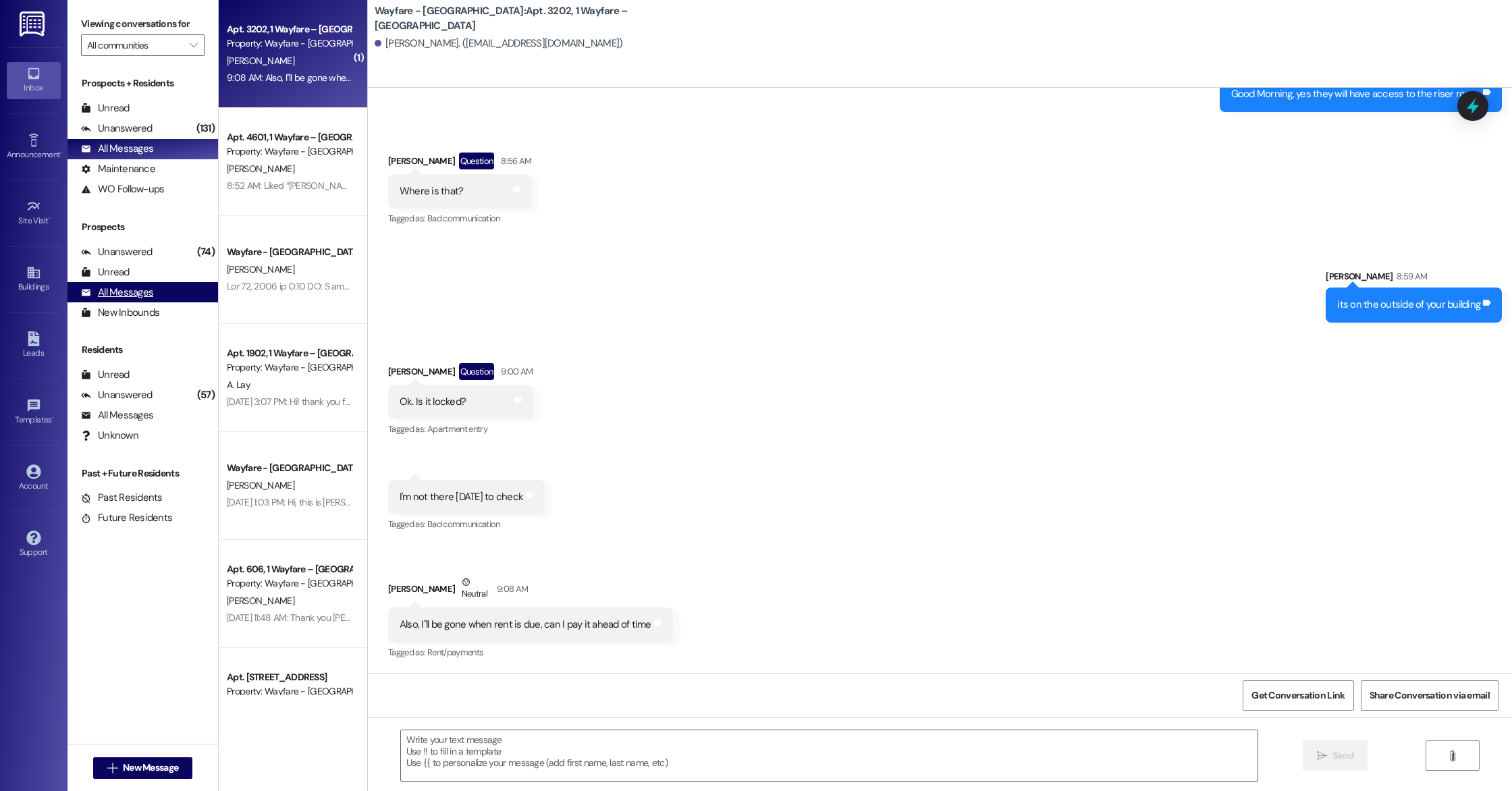
click at [126, 288] on div "All Messages" at bounding box center [117, 292] width 72 height 14
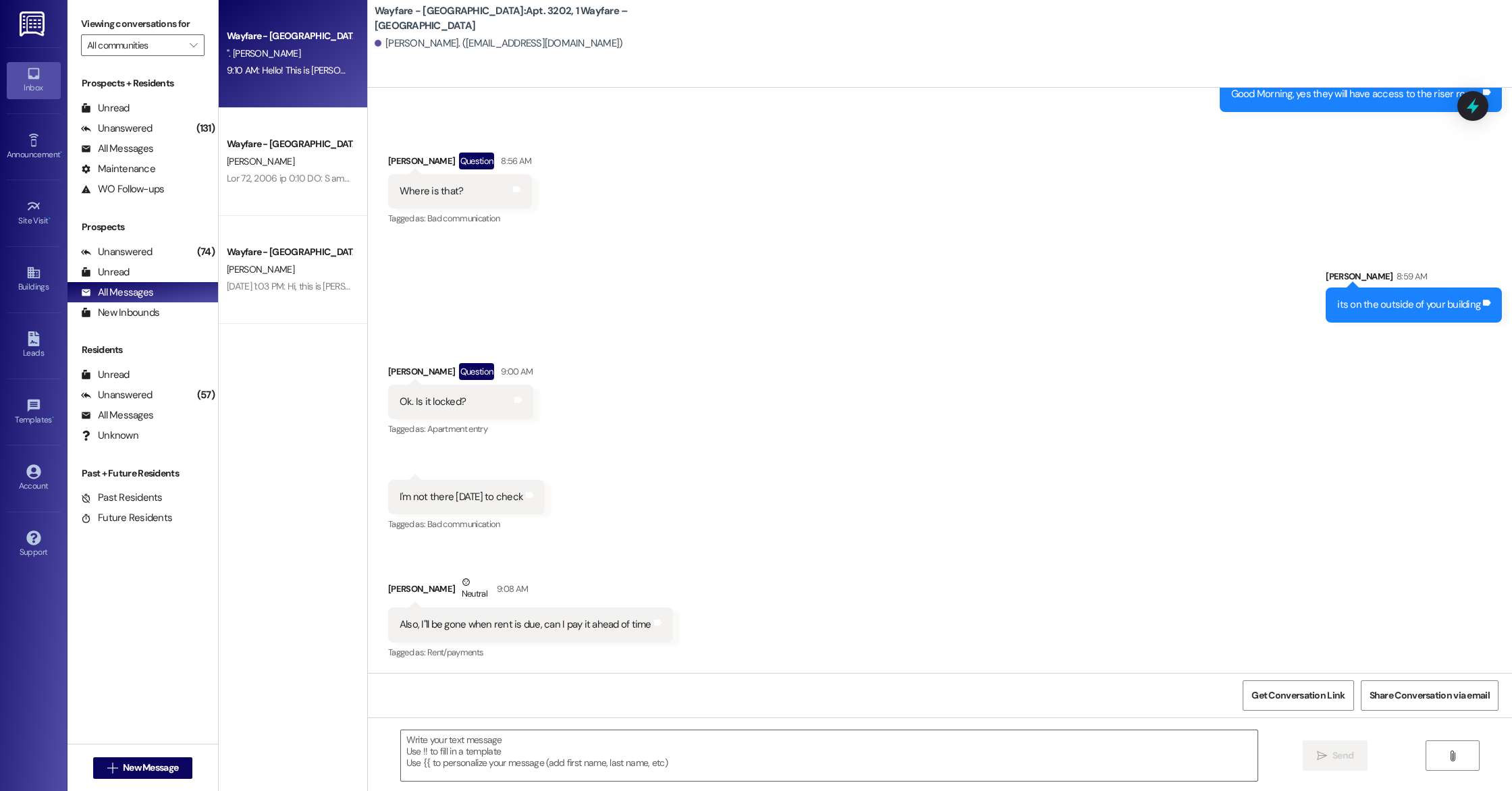
click at [290, 84] on div "Wayfare - [GEOGRAPHIC_DATA] ". [PERSON_NAME] 9:10 AM: Hello! This is [PERSON_NA…" at bounding box center [293, 54] width 148 height 108
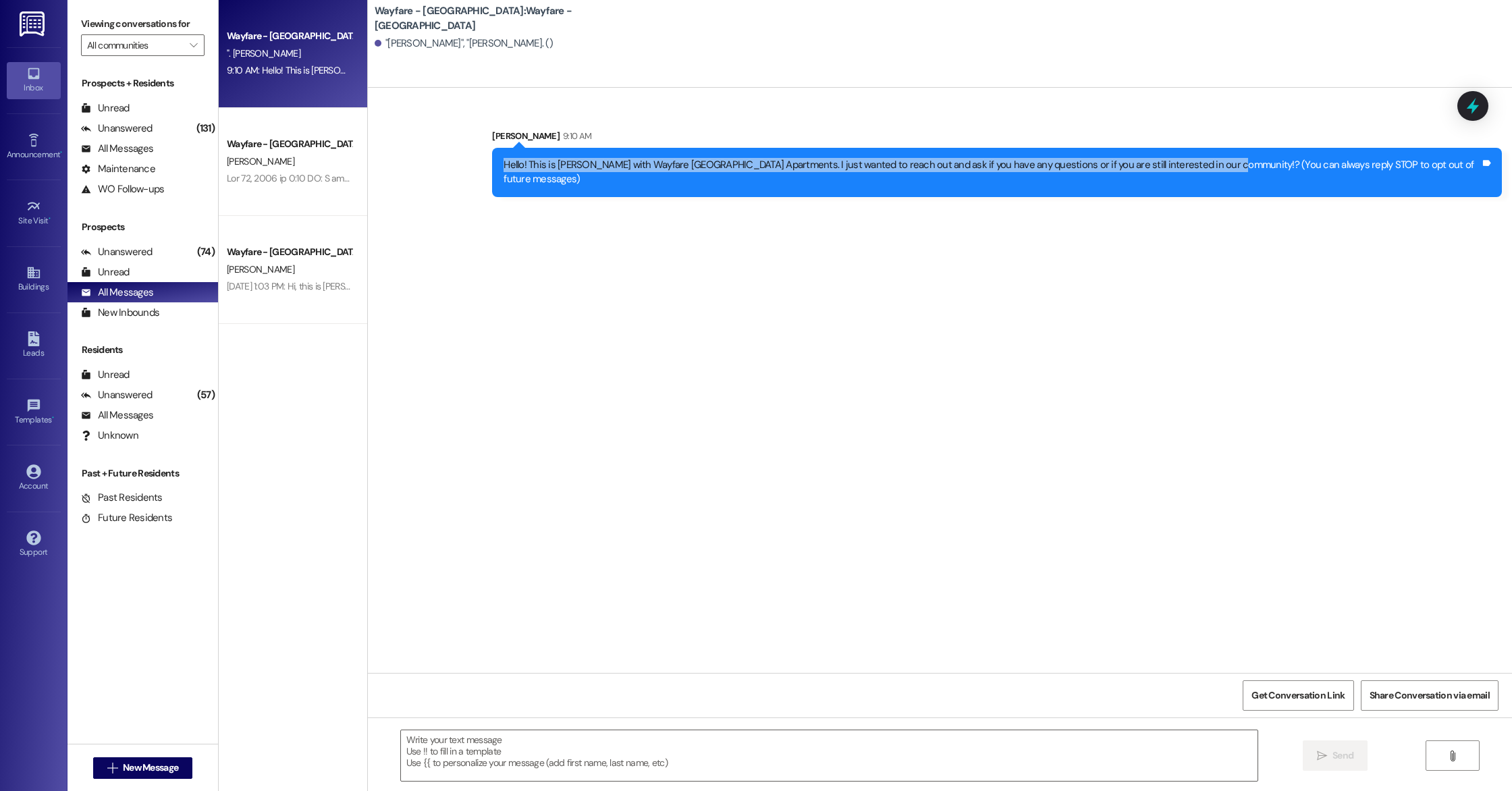
drag, startPoint x: 519, startPoint y: 166, endPoint x: 1232, endPoint y: 169, distance: 713.0
click at [1232, 169] on div "Hello! This is [PERSON_NAME] with Wayfare [GEOGRAPHIC_DATA] Apartments. I just …" at bounding box center [991, 172] width 976 height 29
copy div "Hello! This is [PERSON_NAME] with Wayfare [GEOGRAPHIC_DATA] Apartments. I just …"
